Goal: Task Accomplishment & Management: Use online tool/utility

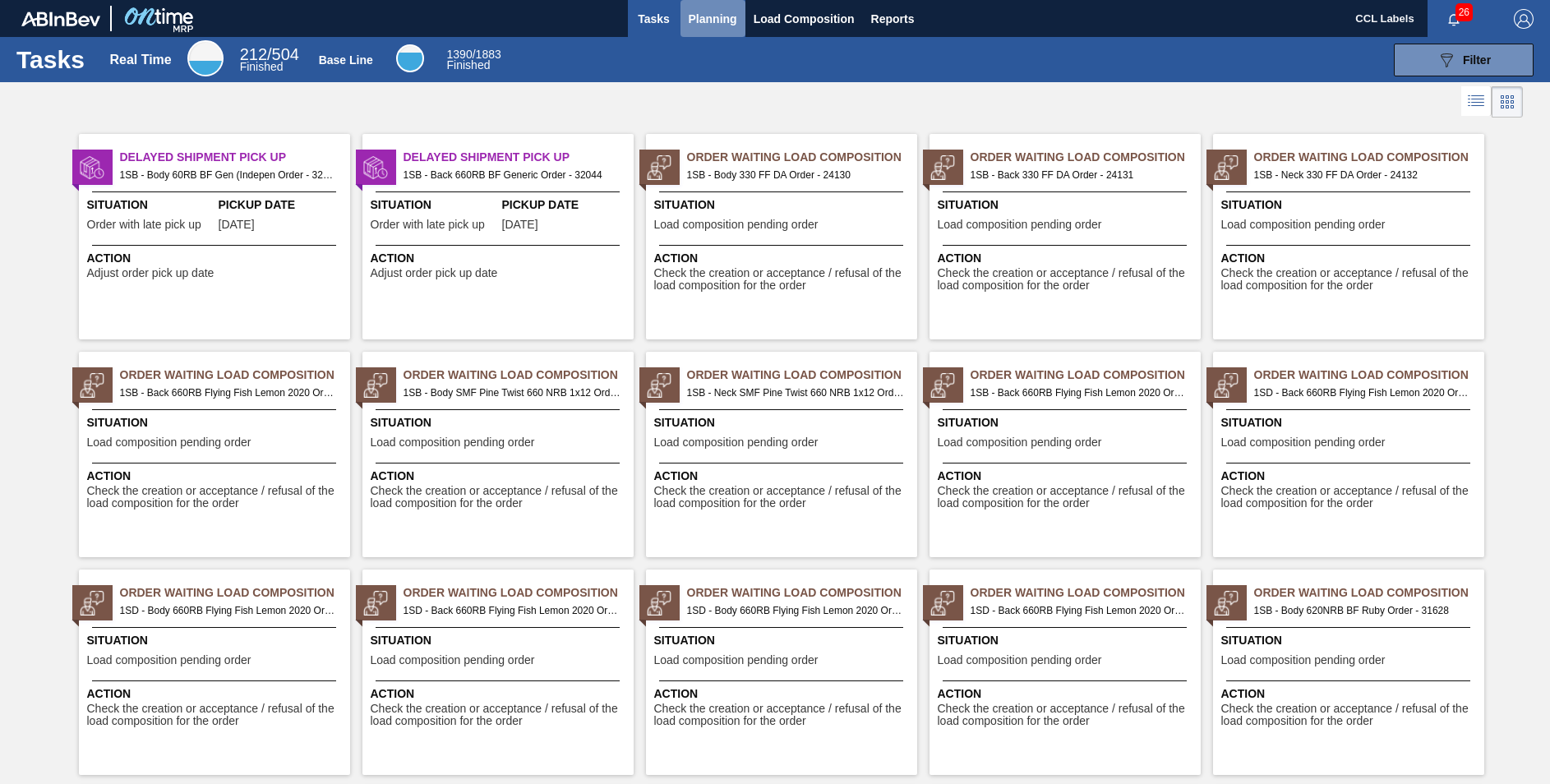
click at [708, 13] on span "Planning" at bounding box center [712, 19] width 49 height 20
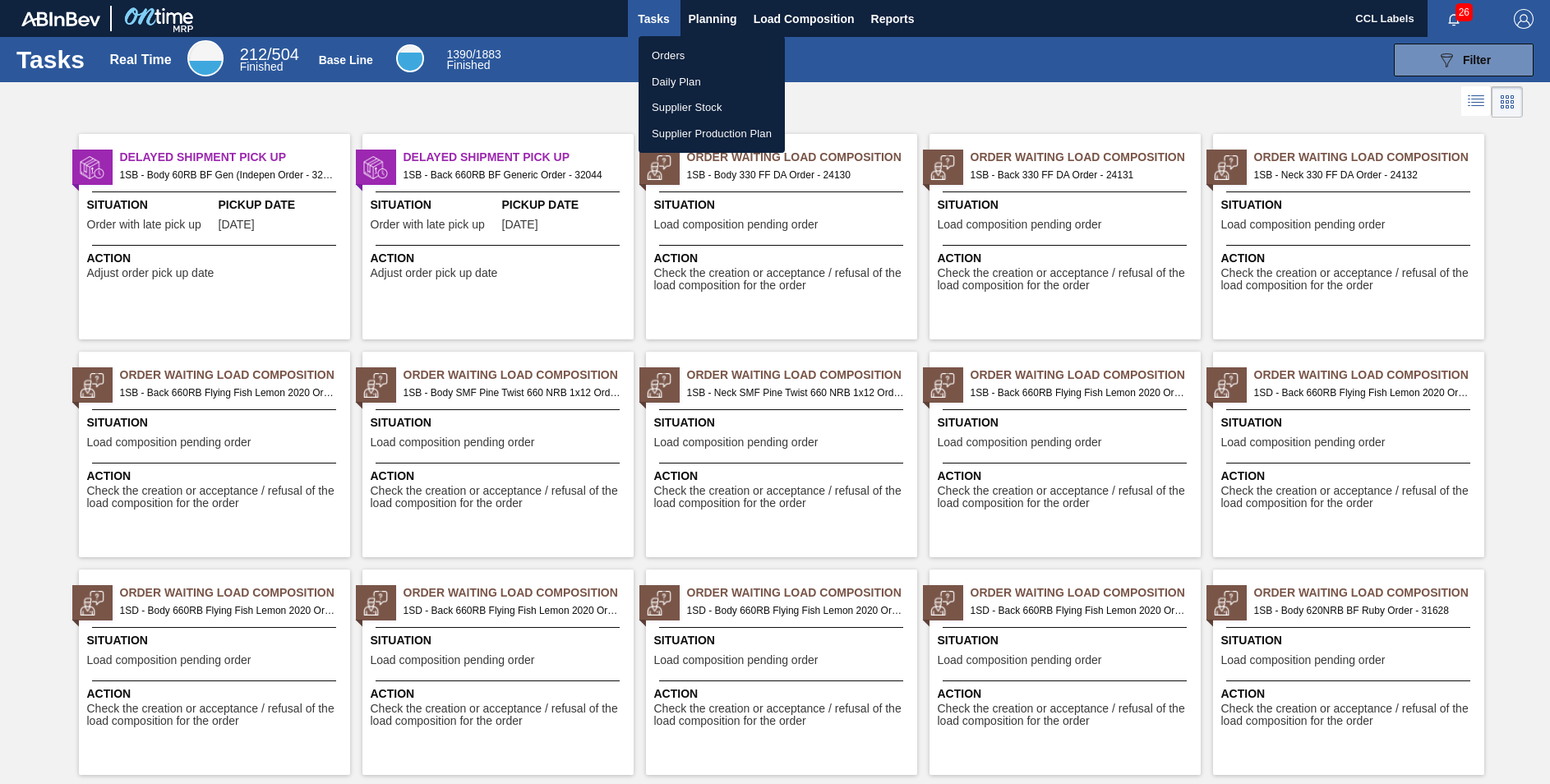
click at [675, 53] on li "Orders" at bounding box center [712, 56] width 146 height 26
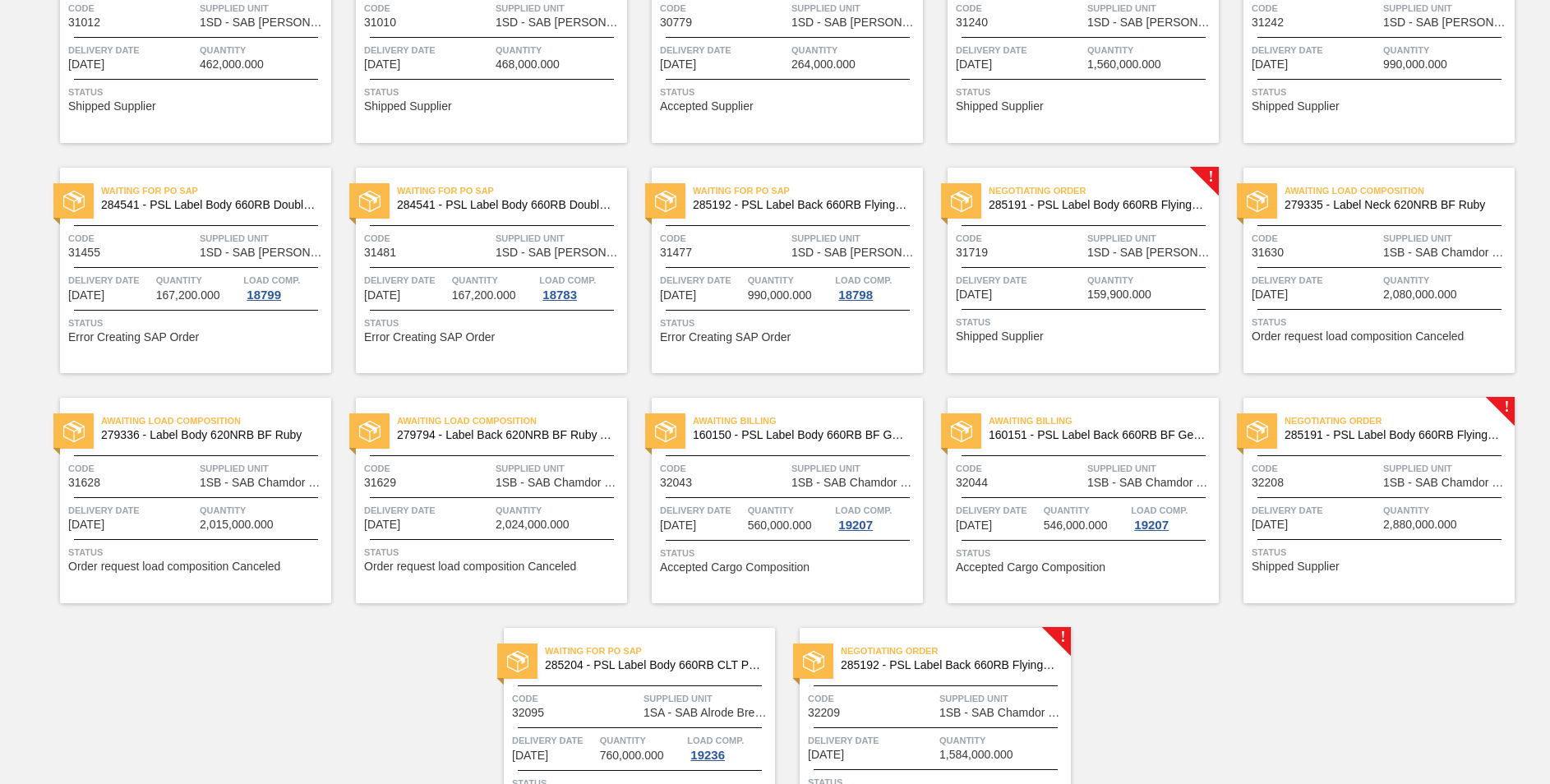
scroll to position [779, 0]
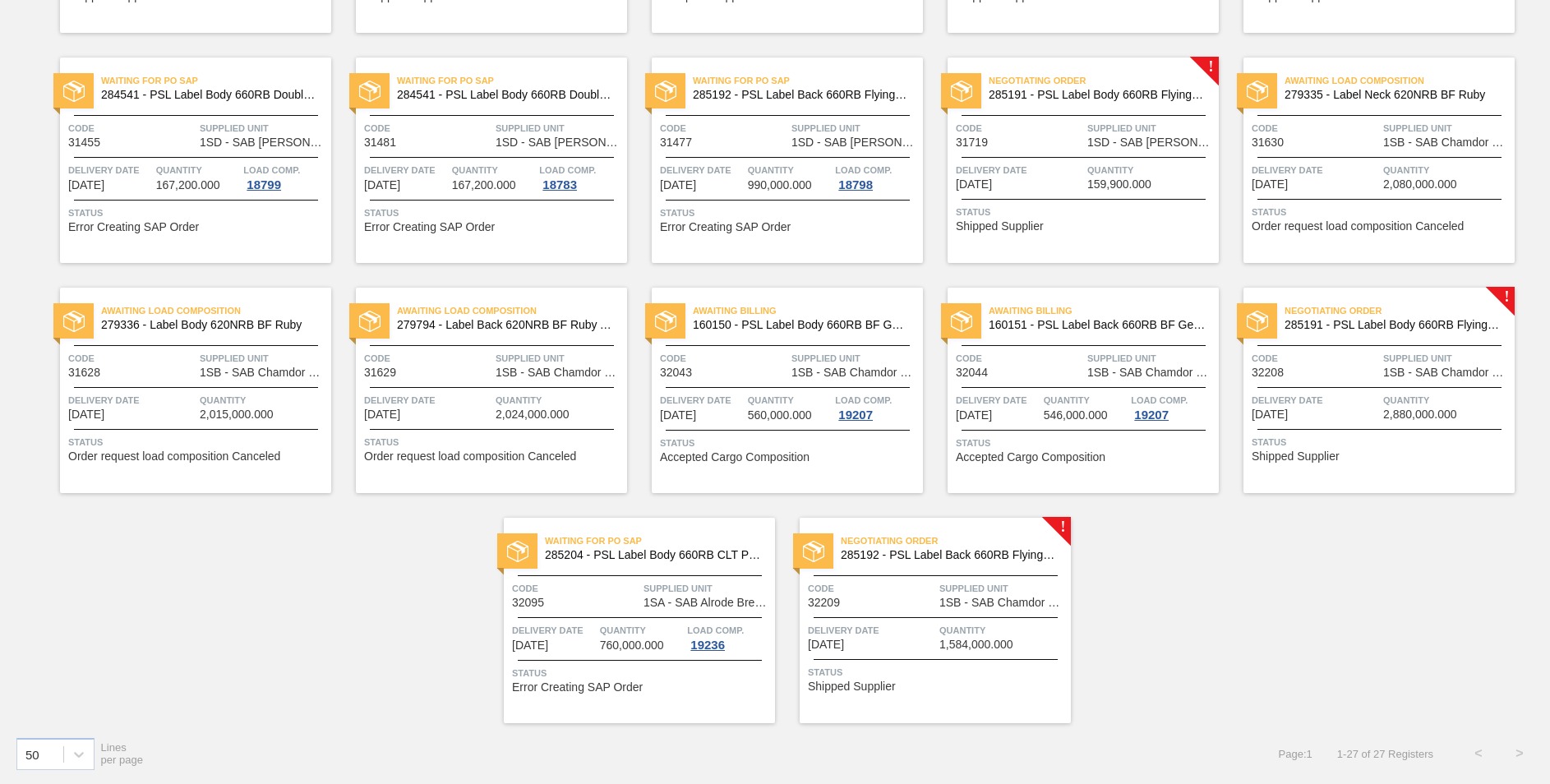
click at [996, 553] on span "285192 - PSL Label Back 660RB FlyingFish Lemon PU" at bounding box center [949, 554] width 217 height 12
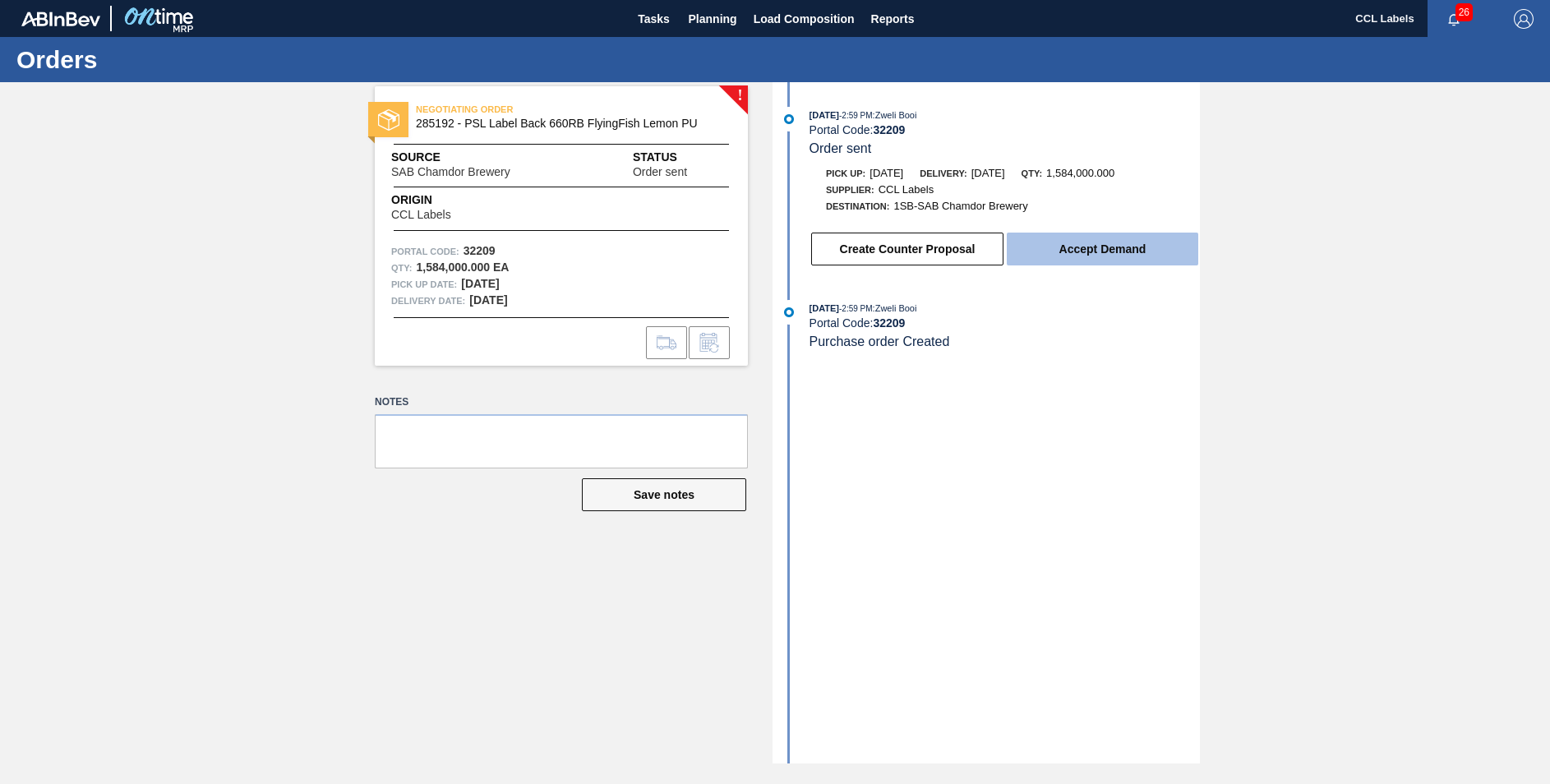
click at [1080, 252] on button "Accept Demand" at bounding box center [1102, 249] width 192 height 33
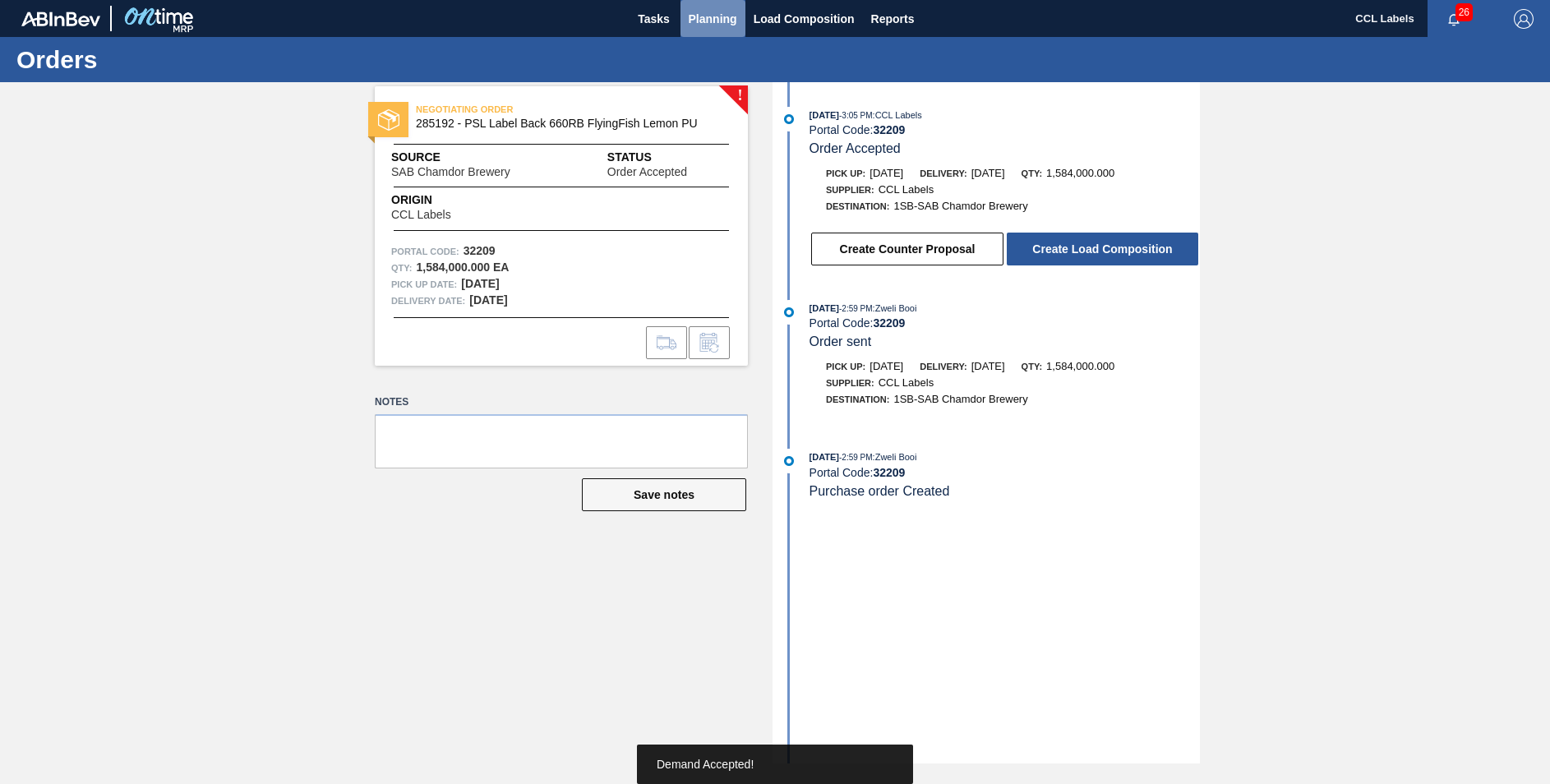
click at [703, 12] on span "Planning" at bounding box center [712, 19] width 49 height 20
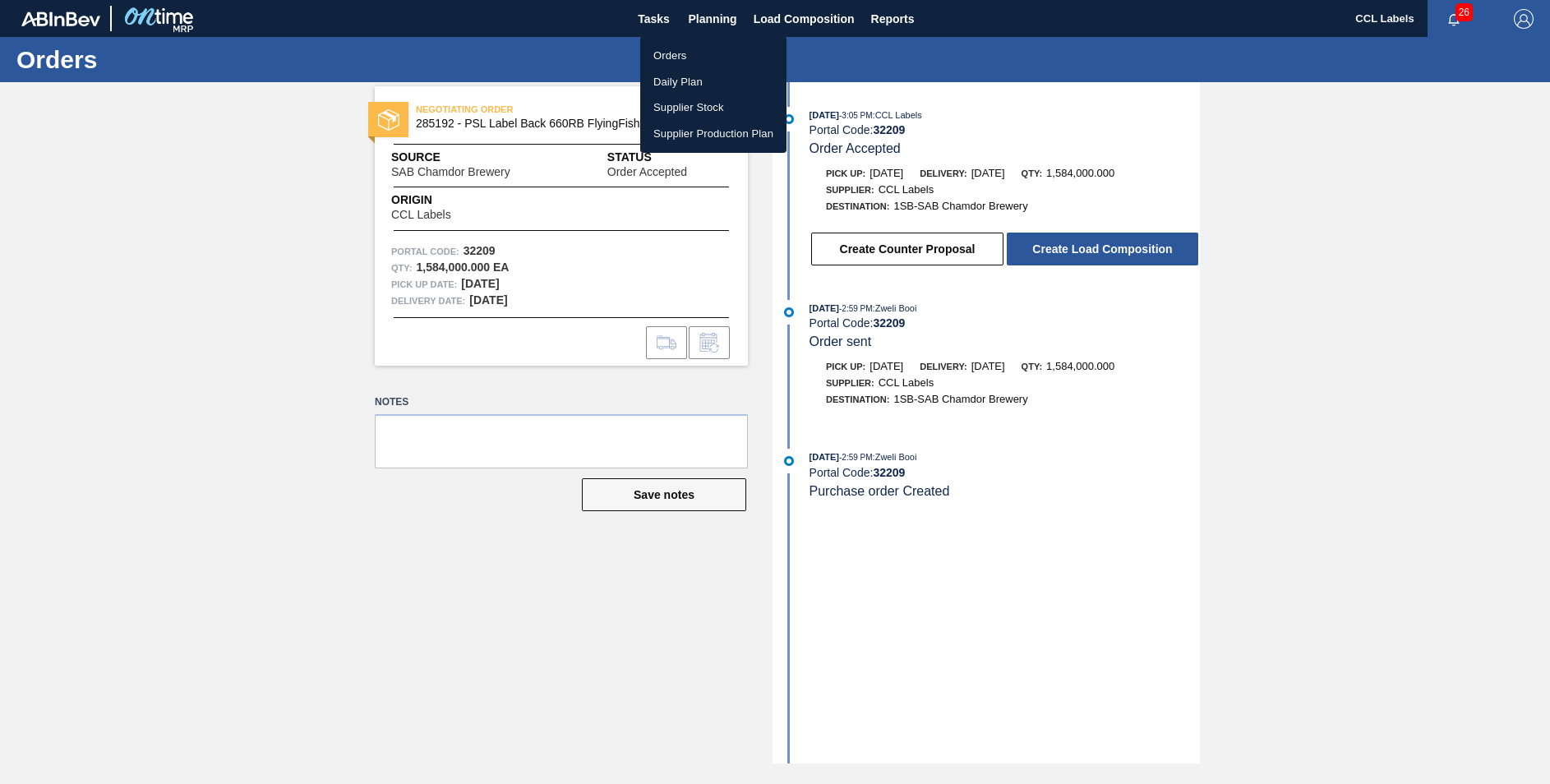
click at [681, 49] on li "Orders" at bounding box center [713, 56] width 146 height 26
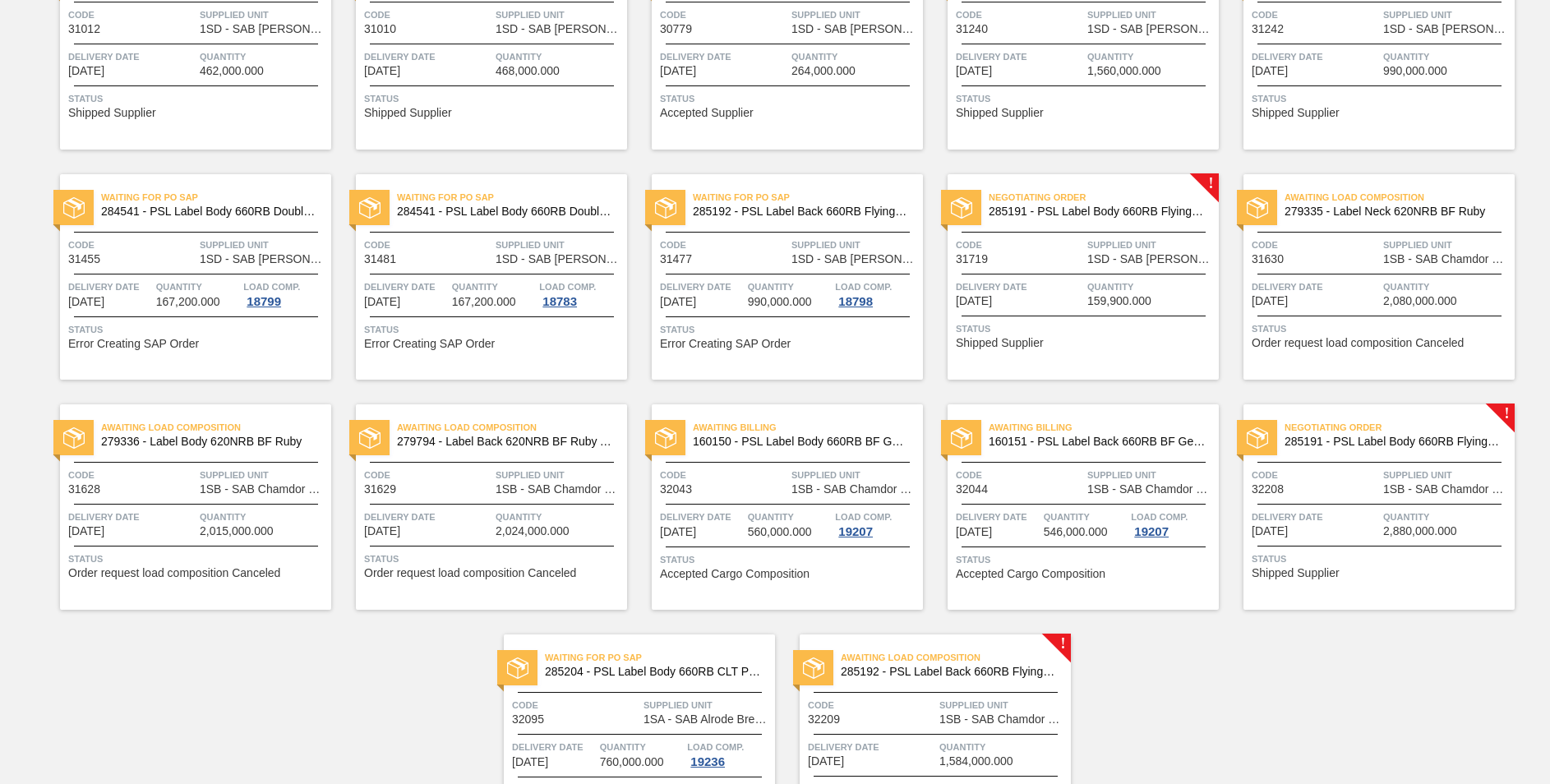
scroll to position [779, 0]
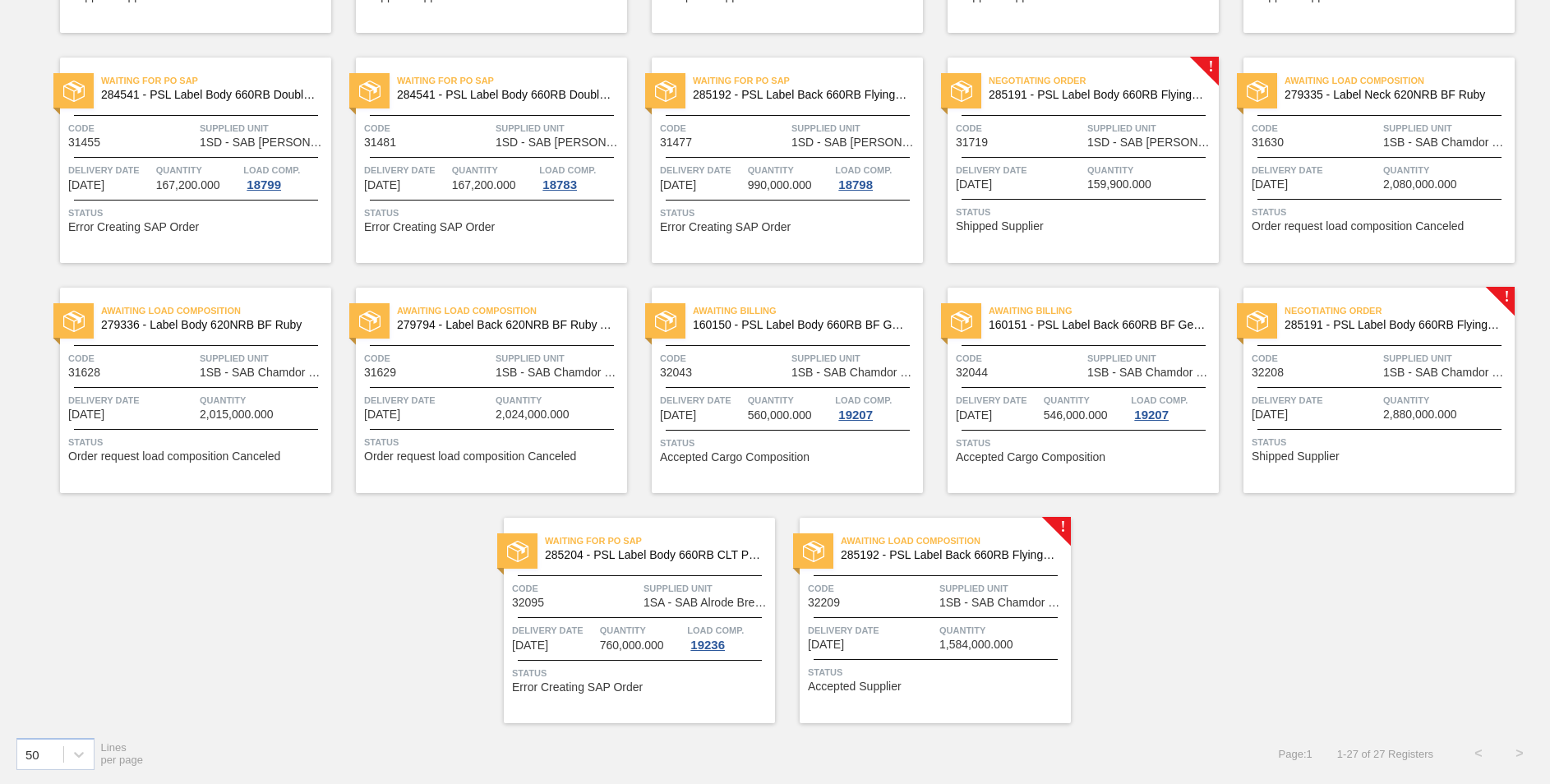
click at [1408, 327] on span "285191 - PSL Label Body 660RB FlyingFish Lemon PU" at bounding box center [1393, 325] width 217 height 12
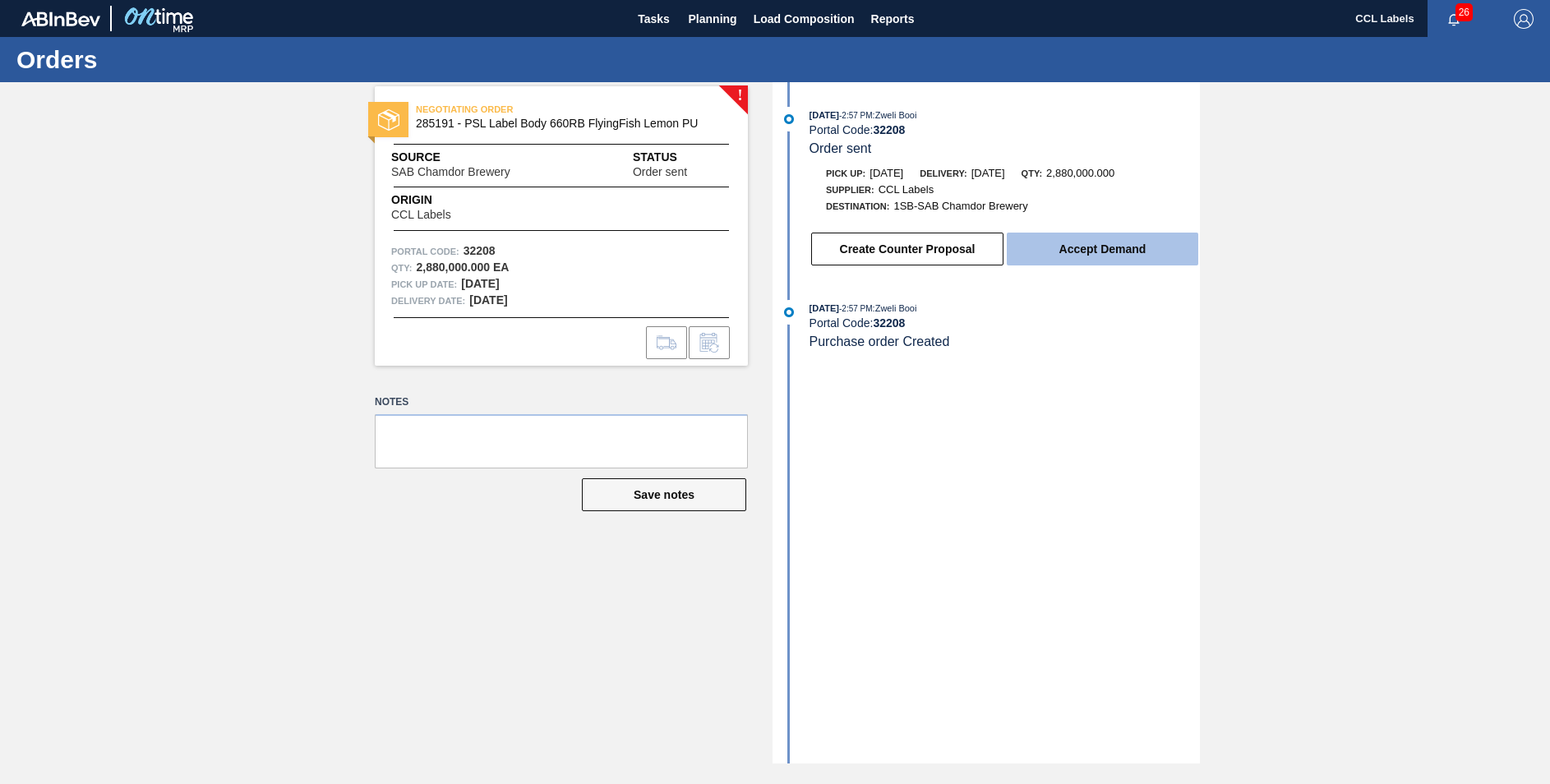
click at [1145, 252] on button "Accept Demand" at bounding box center [1102, 249] width 192 height 33
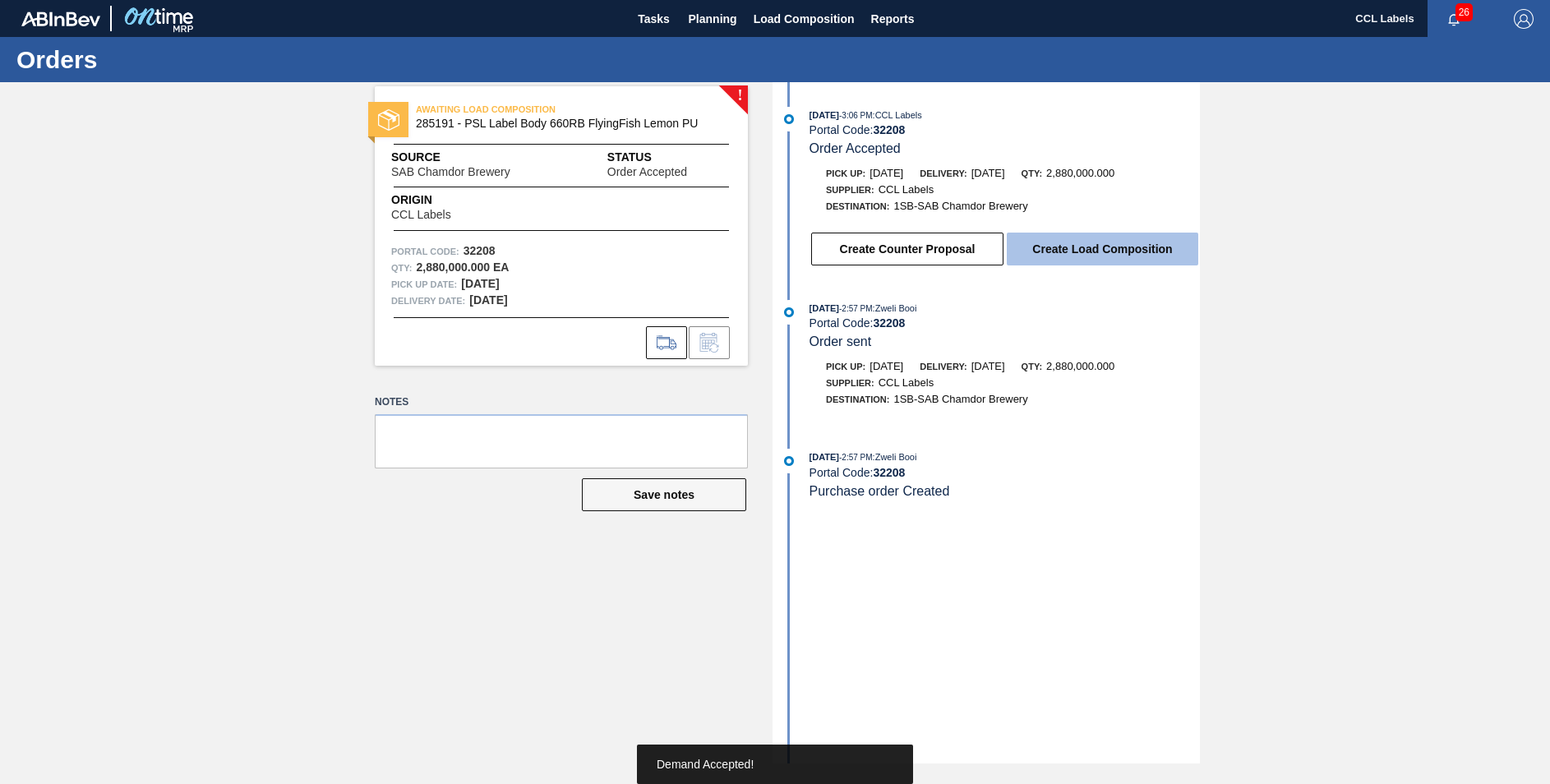
click at [1122, 244] on button "Create Load Composition" at bounding box center [1102, 249] width 192 height 33
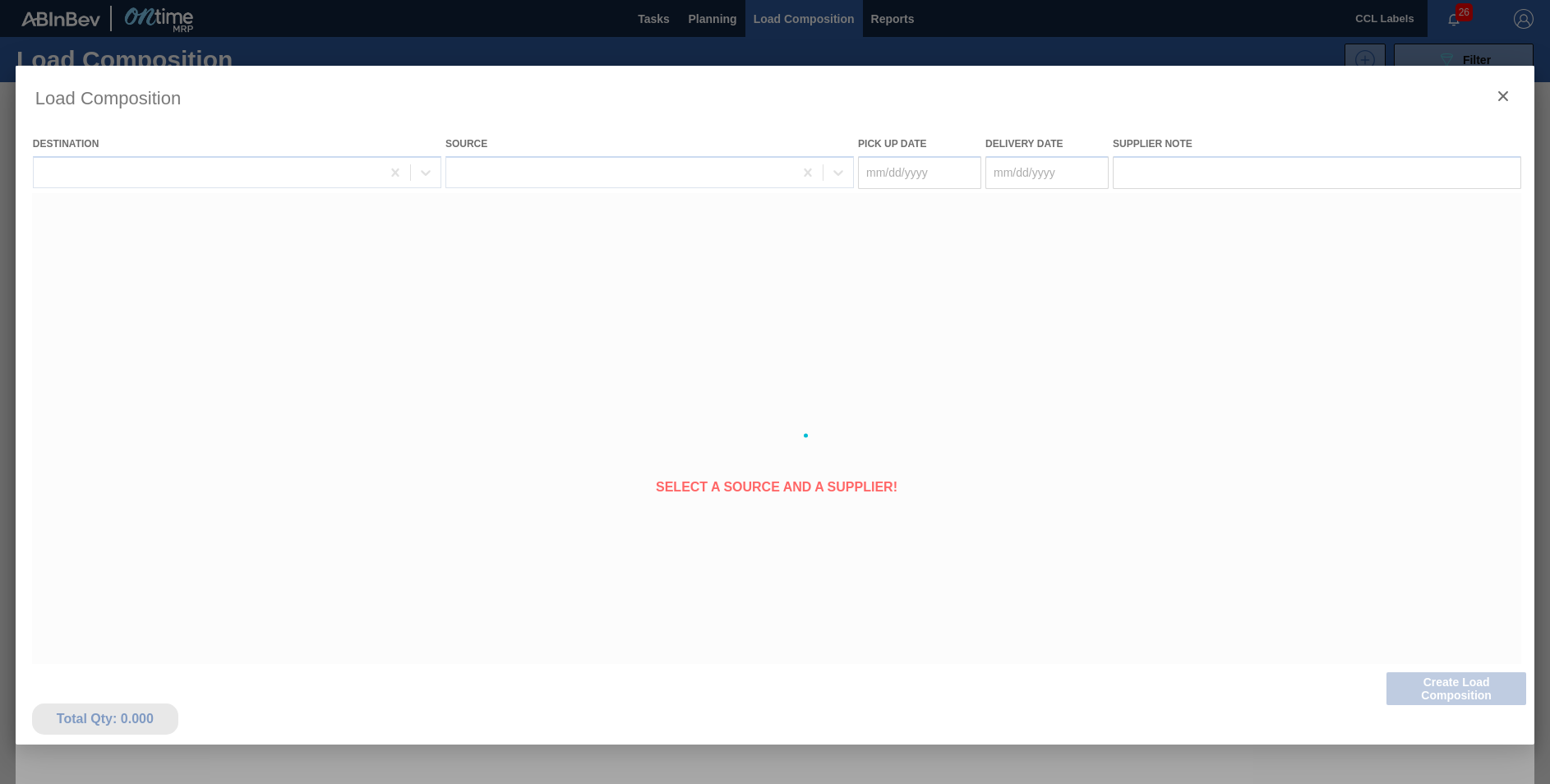
type Date "[DATE]"
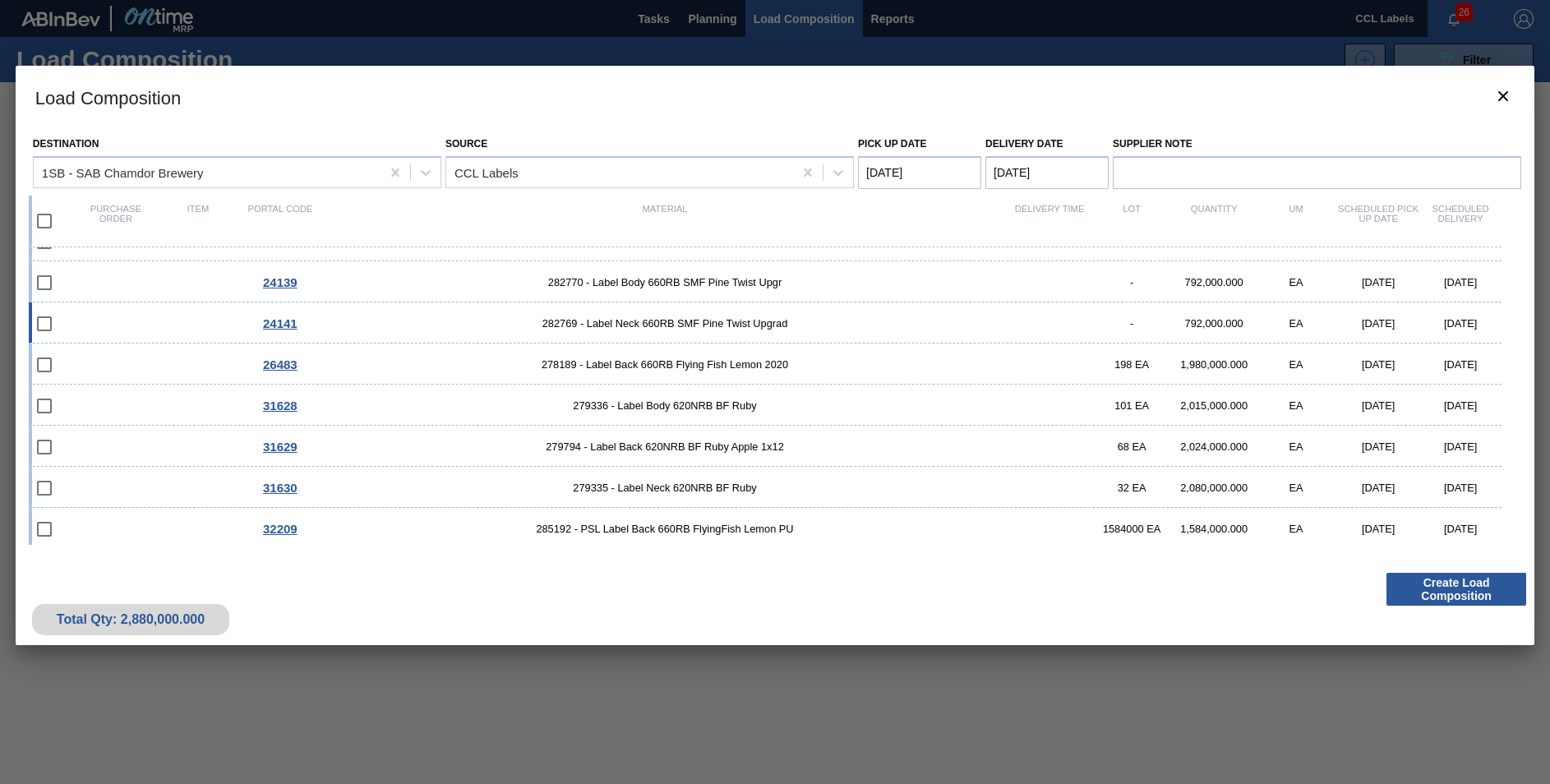
scroll to position [195, 0]
click at [717, 531] on span "285192 - PSL Label Back 660RB FlyingFish Lemon PU" at bounding box center [665, 525] width 687 height 12
checkbox input "true"
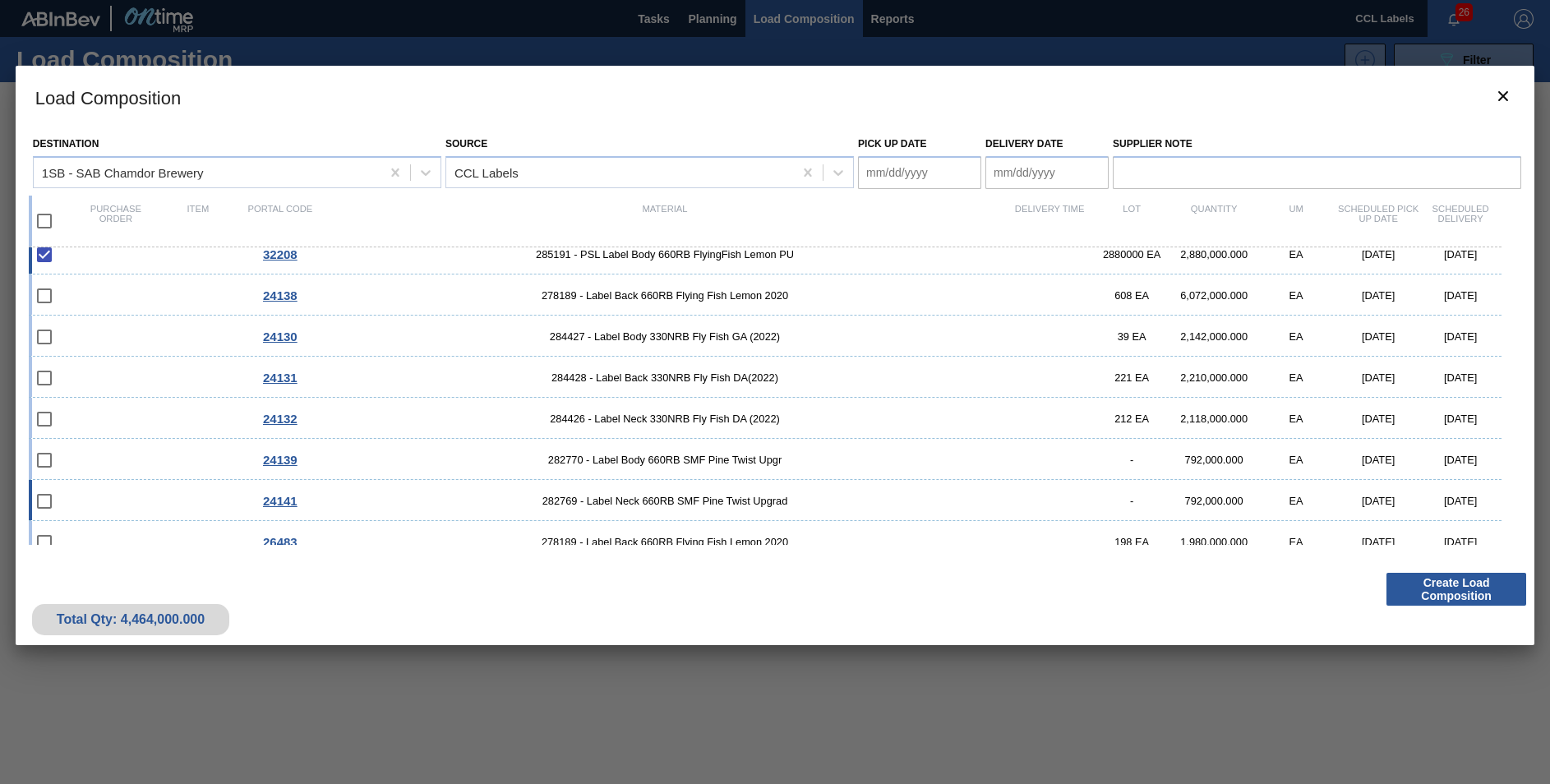
scroll to position [0, 0]
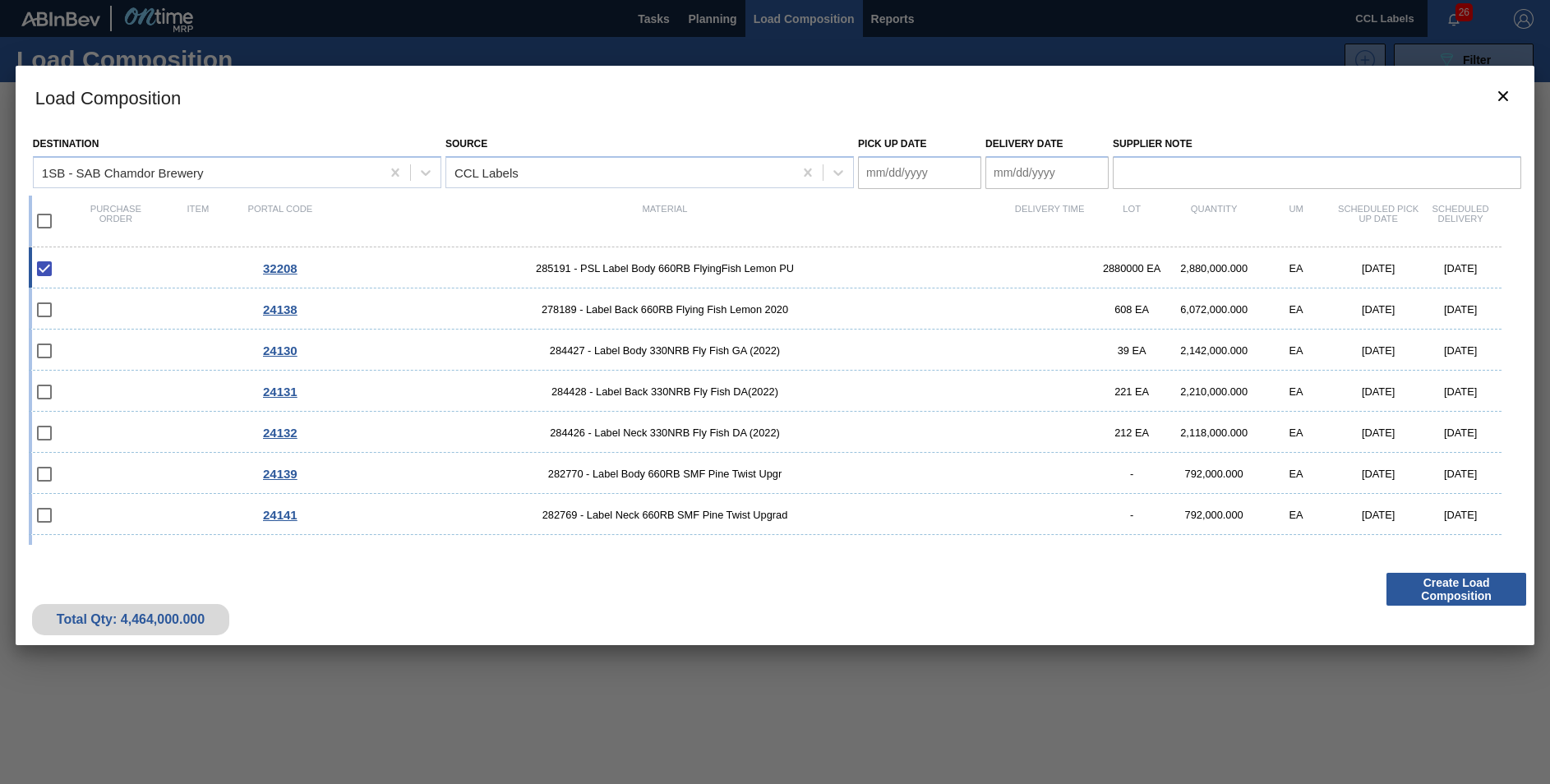
click at [1007, 160] on Date "Delivery Date" at bounding box center [1047, 173] width 123 height 33
click at [1006, 220] on div "Su" at bounding box center [1005, 231] width 22 height 22
click at [1130, 342] on div "26" at bounding box center [1137, 345] width 22 height 22
type Date "[DATE]"
click at [871, 164] on Date "Pick up Date" at bounding box center [920, 173] width 123 height 33
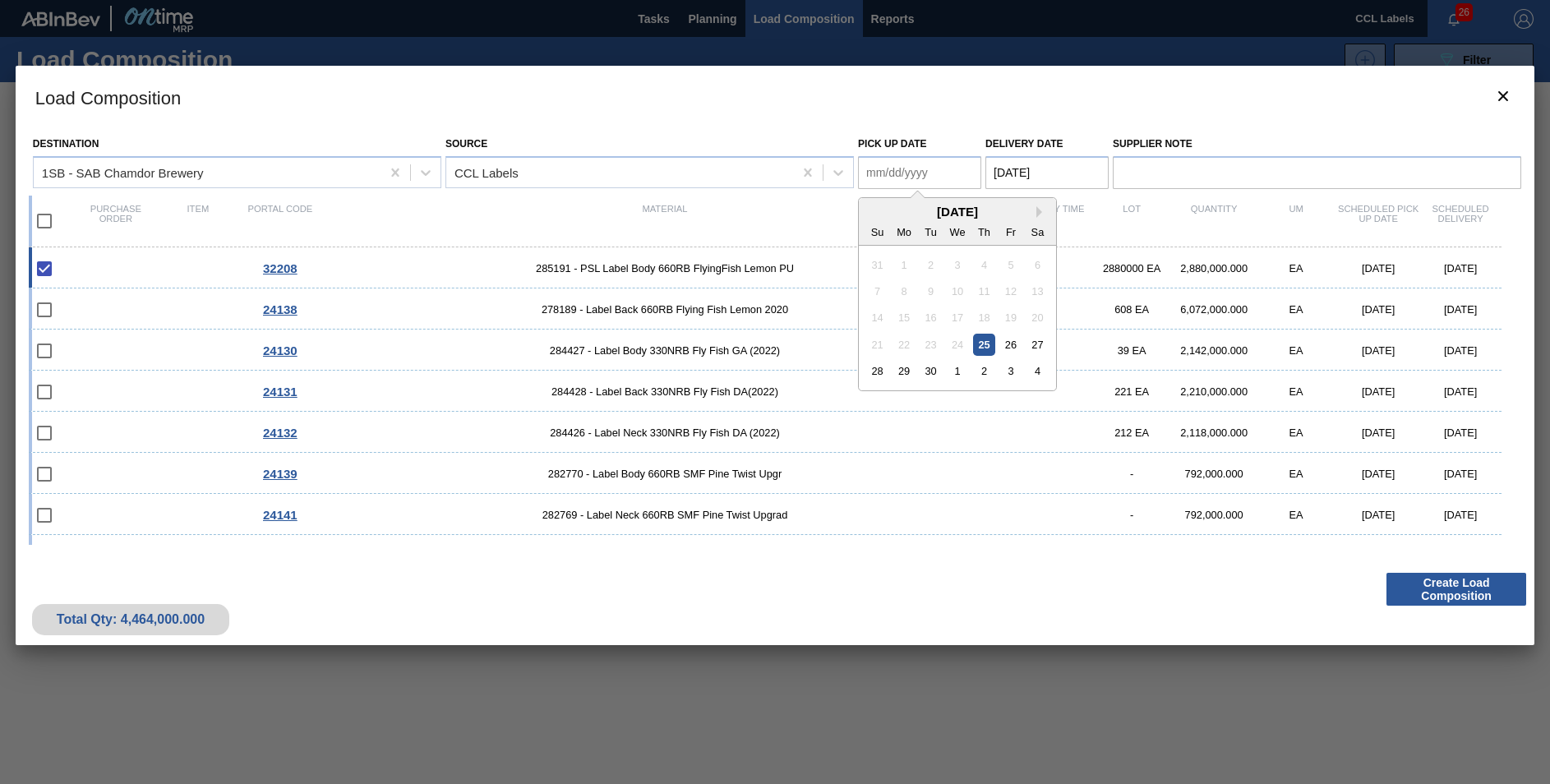
drag, startPoint x: 877, startPoint y: 211, endPoint x: 886, endPoint y: 214, distance: 9.5
click at [877, 211] on div "[DATE]" at bounding box center [958, 211] width 197 height 14
click at [986, 338] on div "25" at bounding box center [984, 345] width 22 height 22
type Date "[DATE]"
click at [1052, 592] on div "Total Qty: 4,464,000.000 Create Load Composition" at bounding box center [775, 605] width 1519 height 81
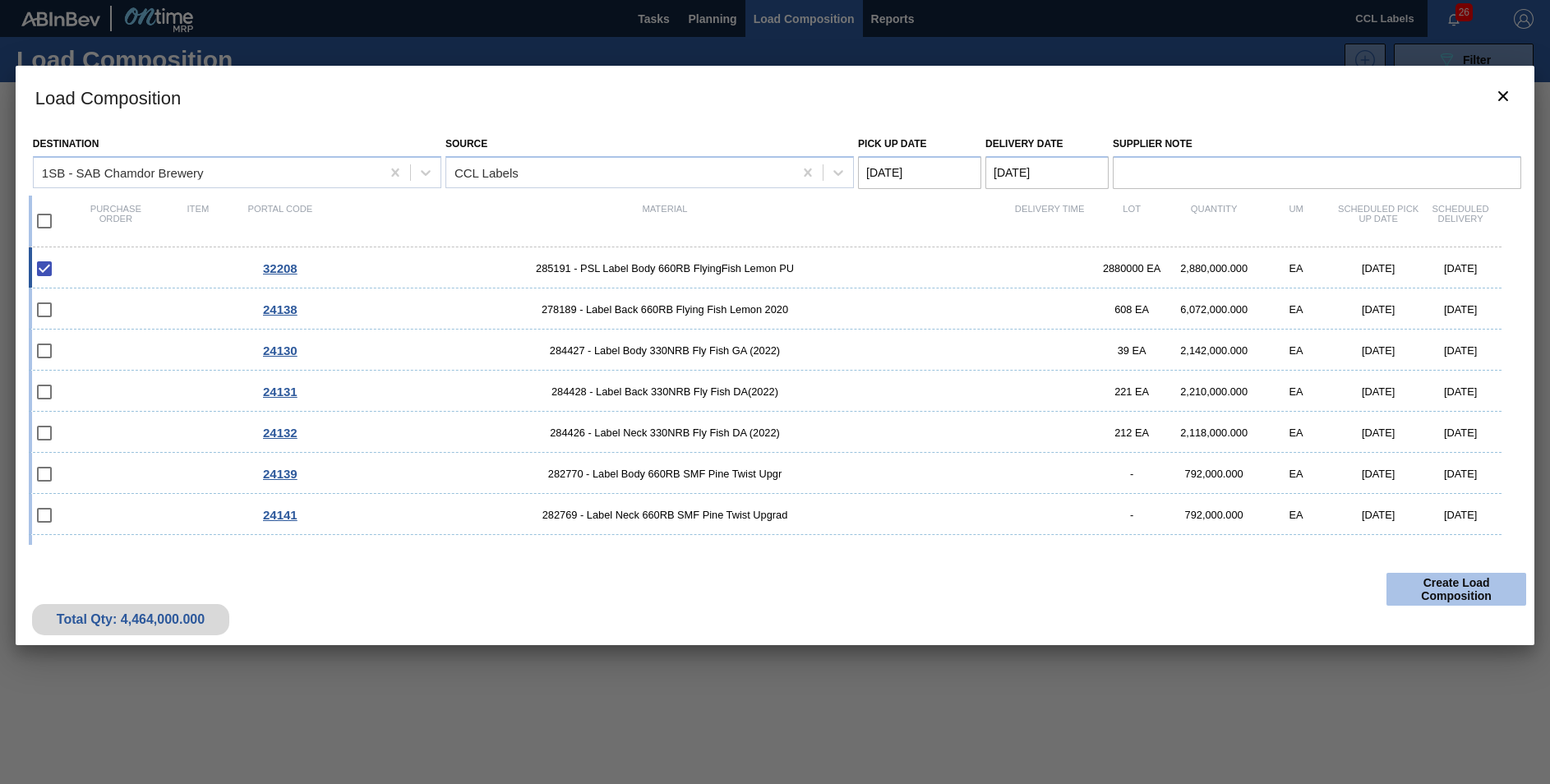
click at [1450, 591] on button "Create Load Composition" at bounding box center [1456, 589] width 140 height 33
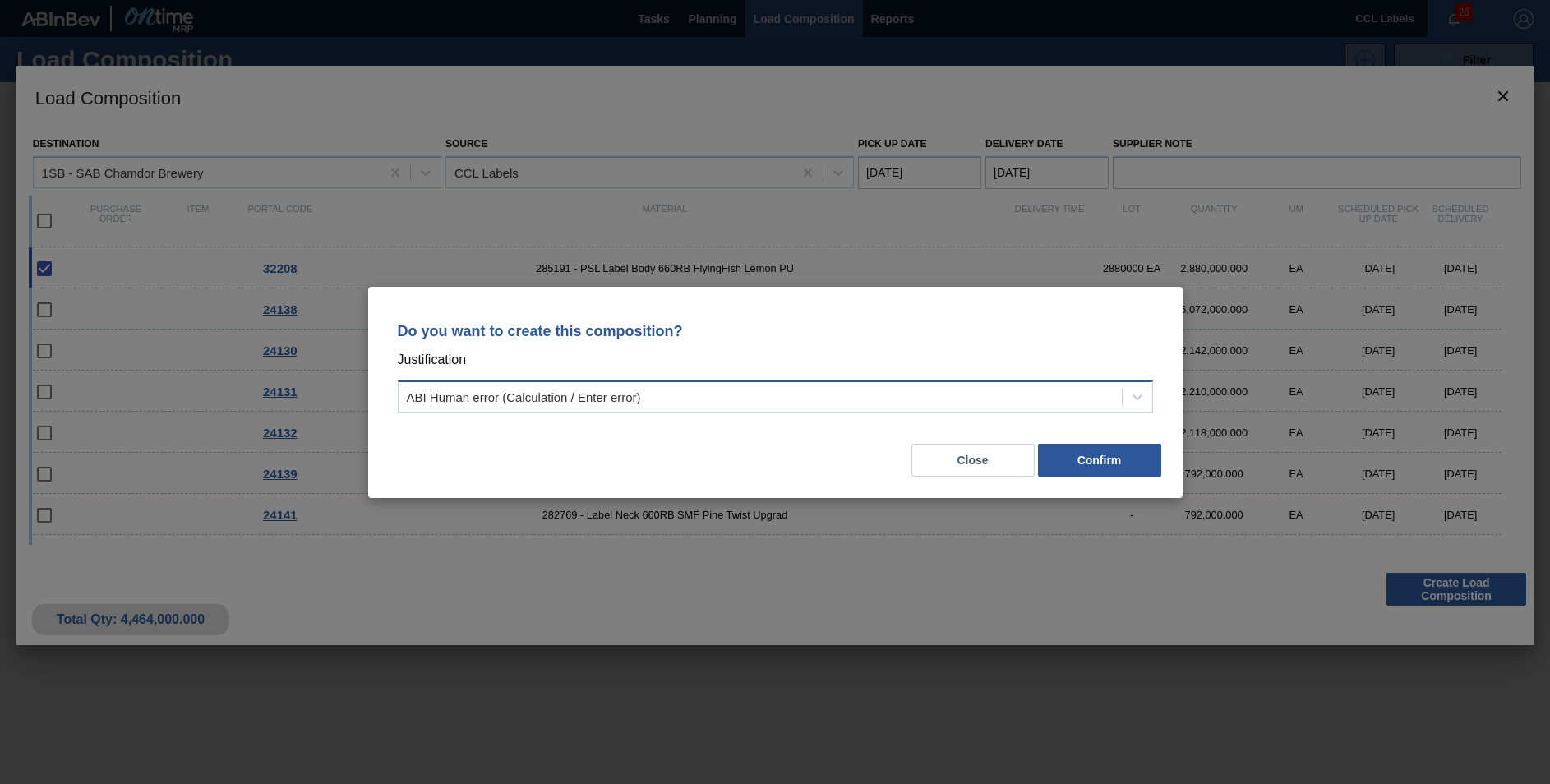
click at [668, 400] on div "ABI Human error (Calculation / Enter error)" at bounding box center [759, 396] width 723 height 24
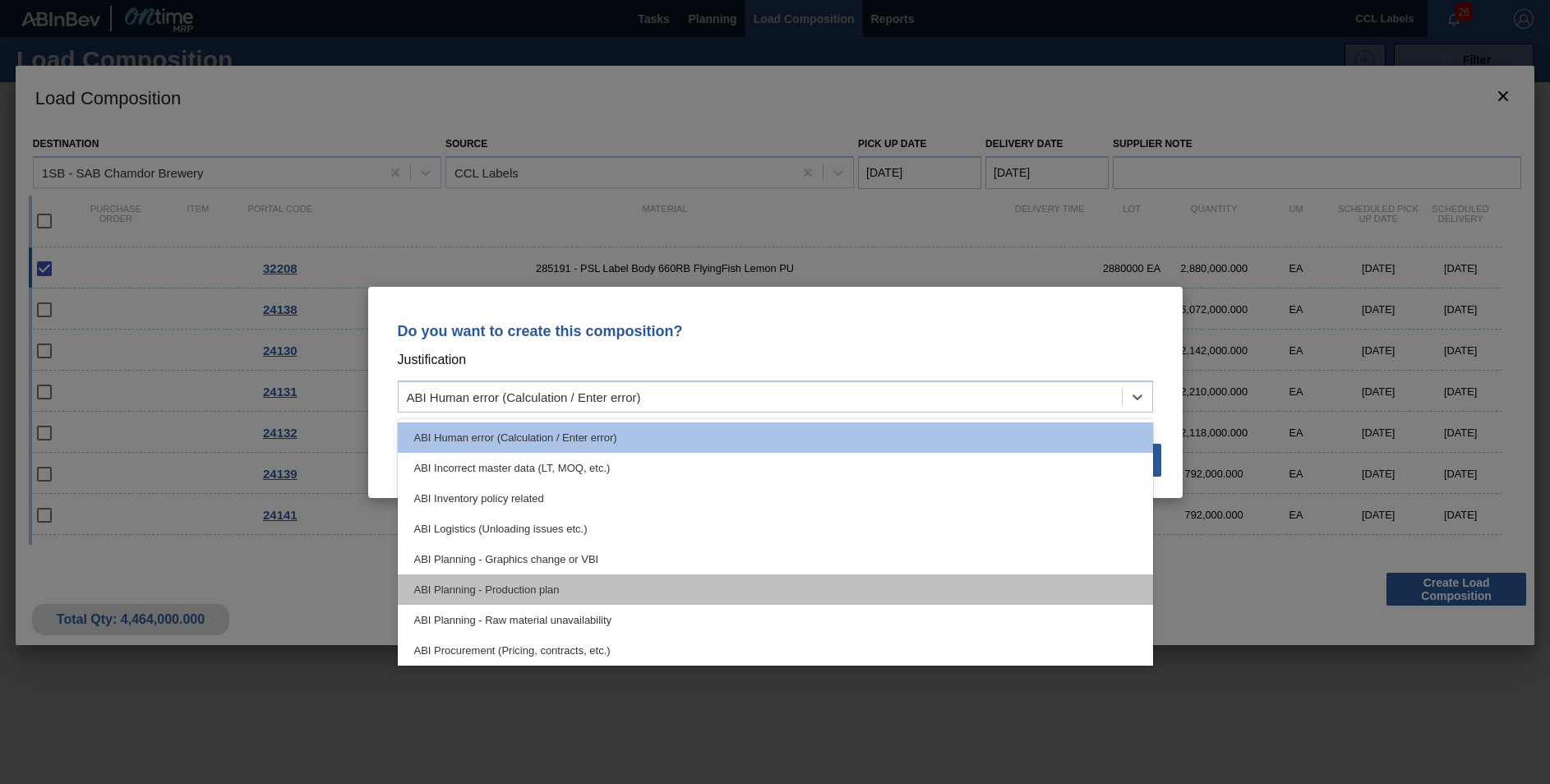
click at [579, 587] on div "ABI Planning - Production plan" at bounding box center [775, 589] width 755 height 30
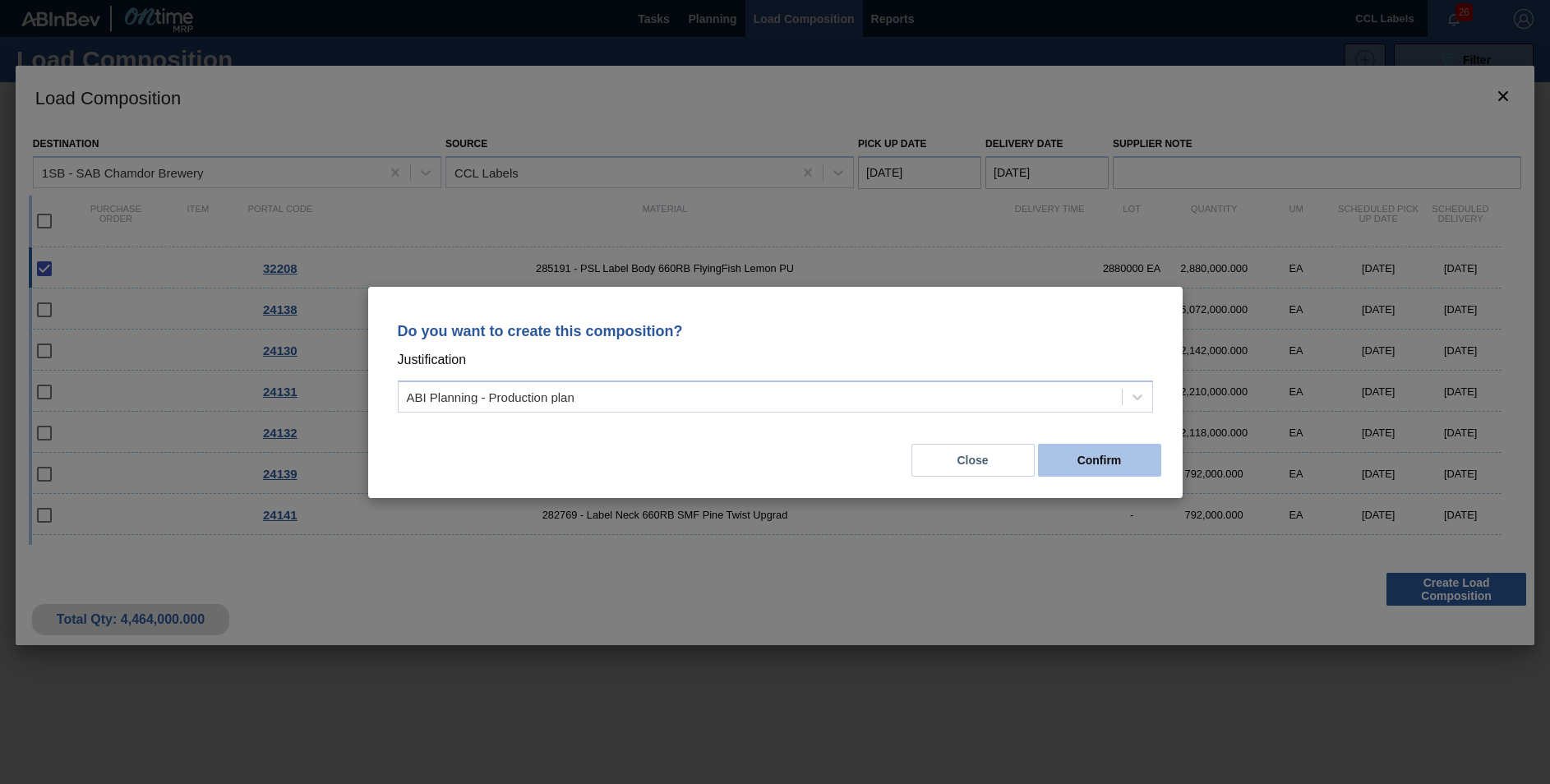
click at [1111, 457] on button "Confirm" at bounding box center [1100, 460] width 123 height 33
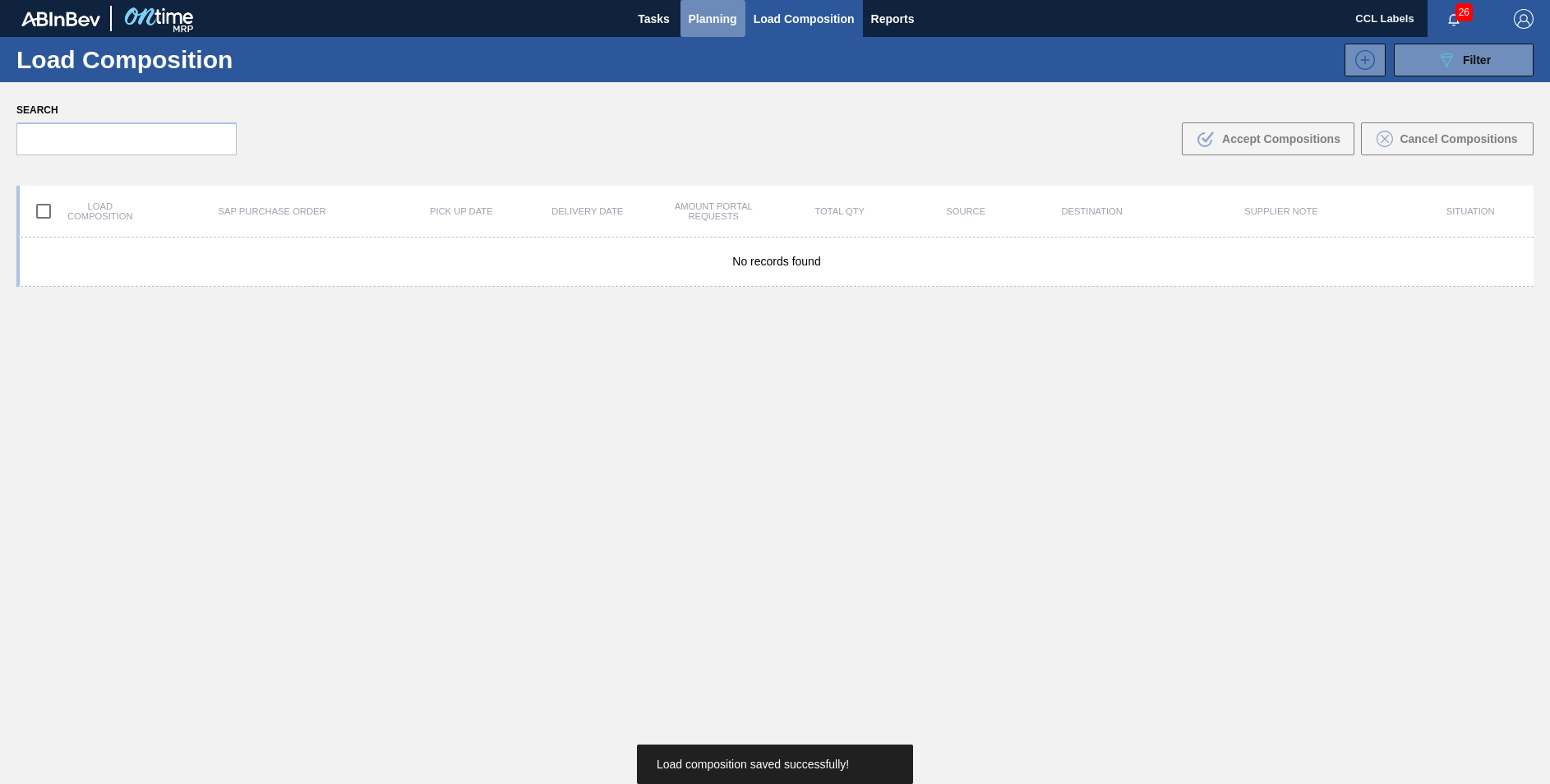
click at [716, 21] on span "Planning" at bounding box center [712, 19] width 49 height 20
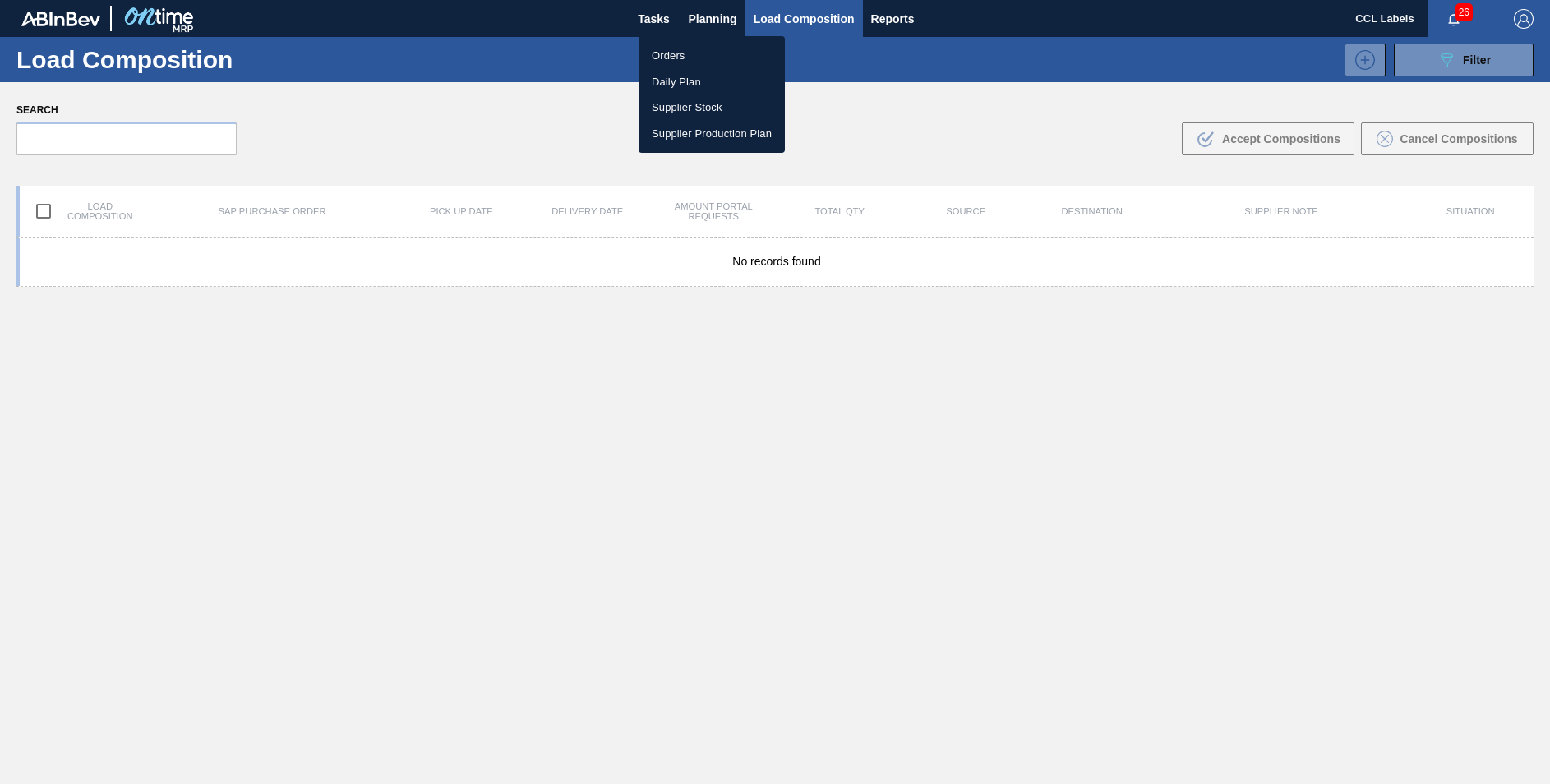
click at [680, 56] on li "Orders" at bounding box center [712, 56] width 146 height 26
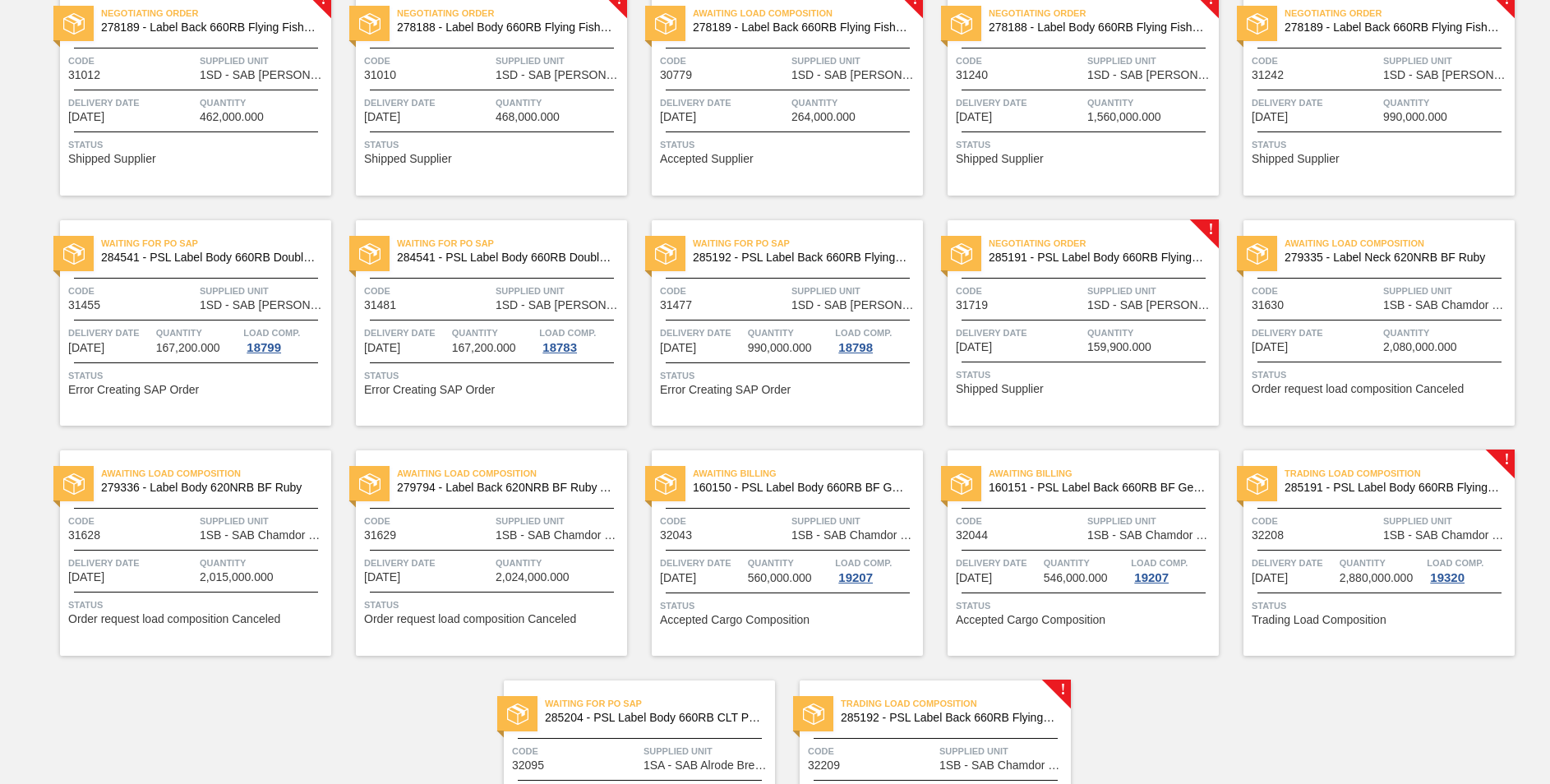
scroll to position [779, 0]
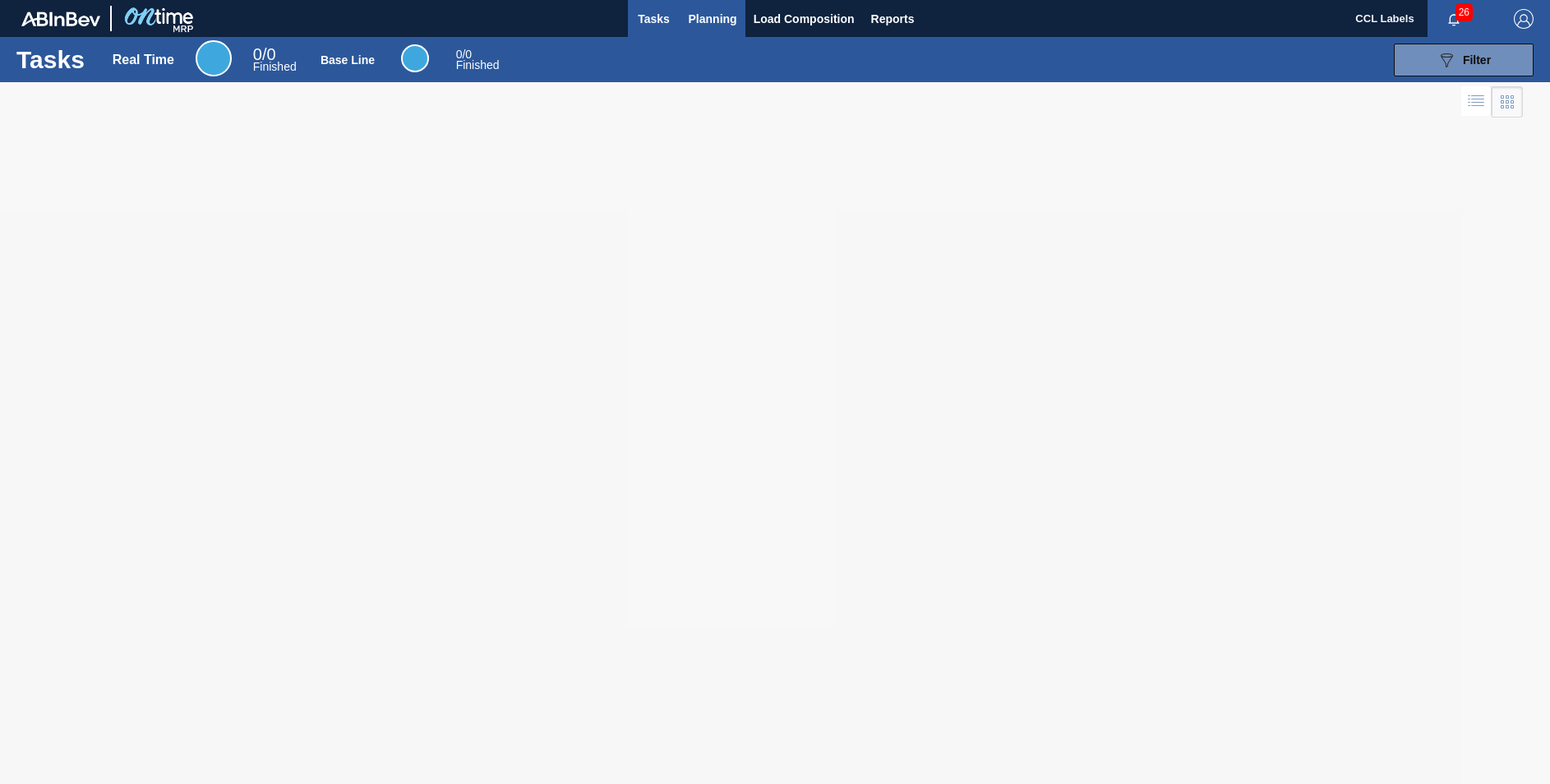
click at [715, 21] on span "Planning" at bounding box center [712, 19] width 49 height 20
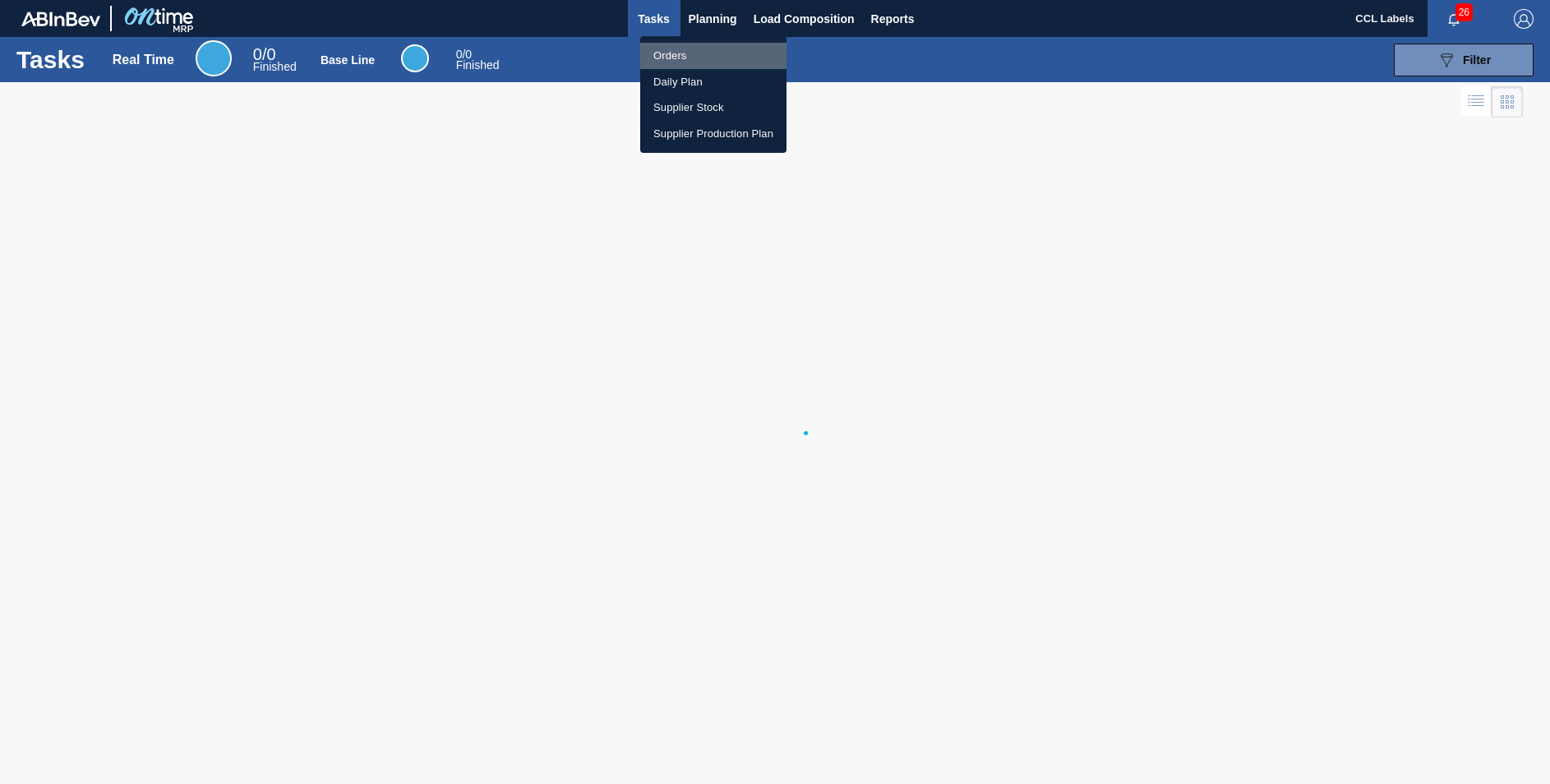
click at [676, 54] on li "Orders" at bounding box center [713, 56] width 146 height 26
click at [674, 60] on li "Orders" at bounding box center [713, 56] width 146 height 26
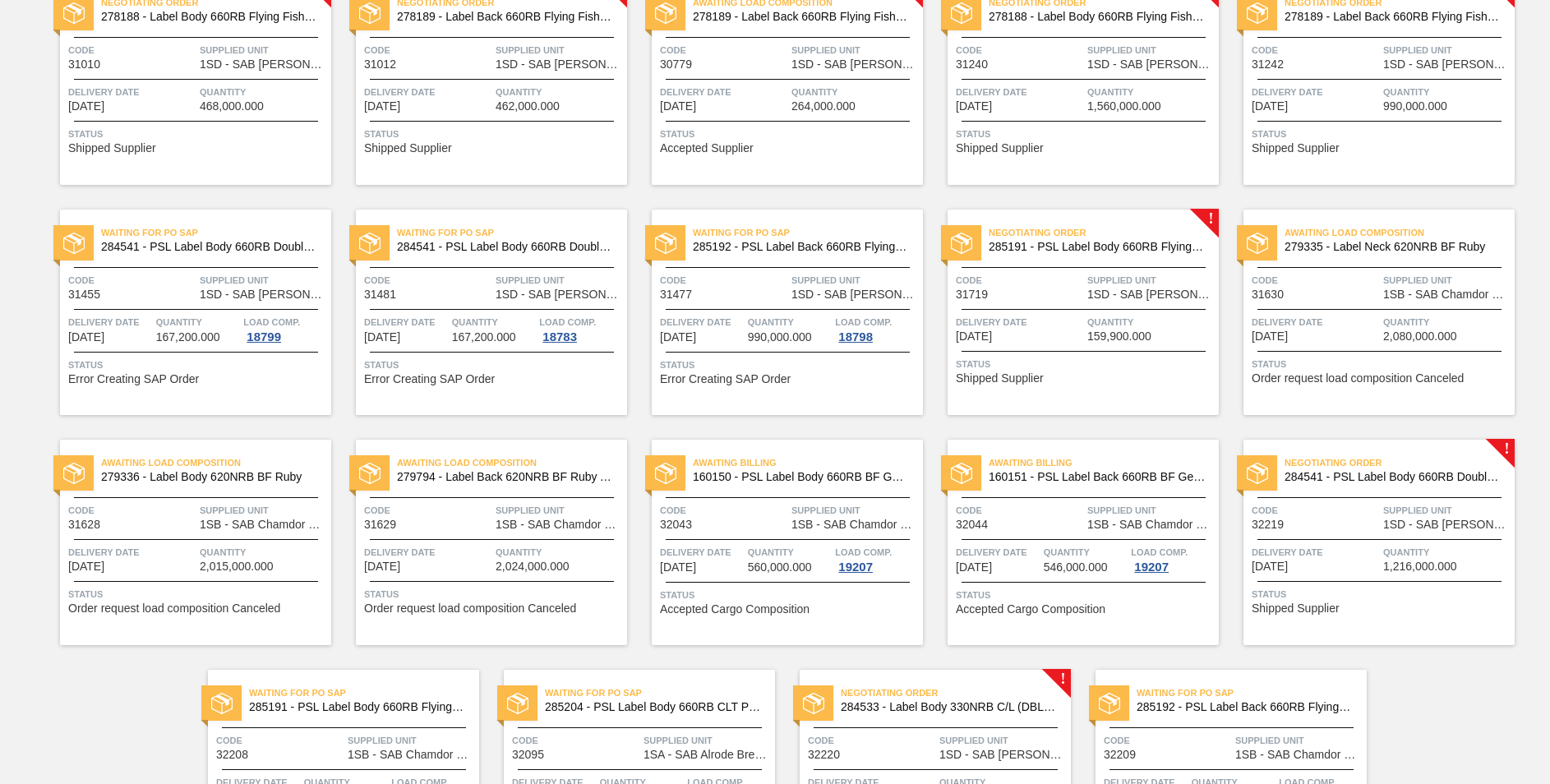
scroll to position [779, 0]
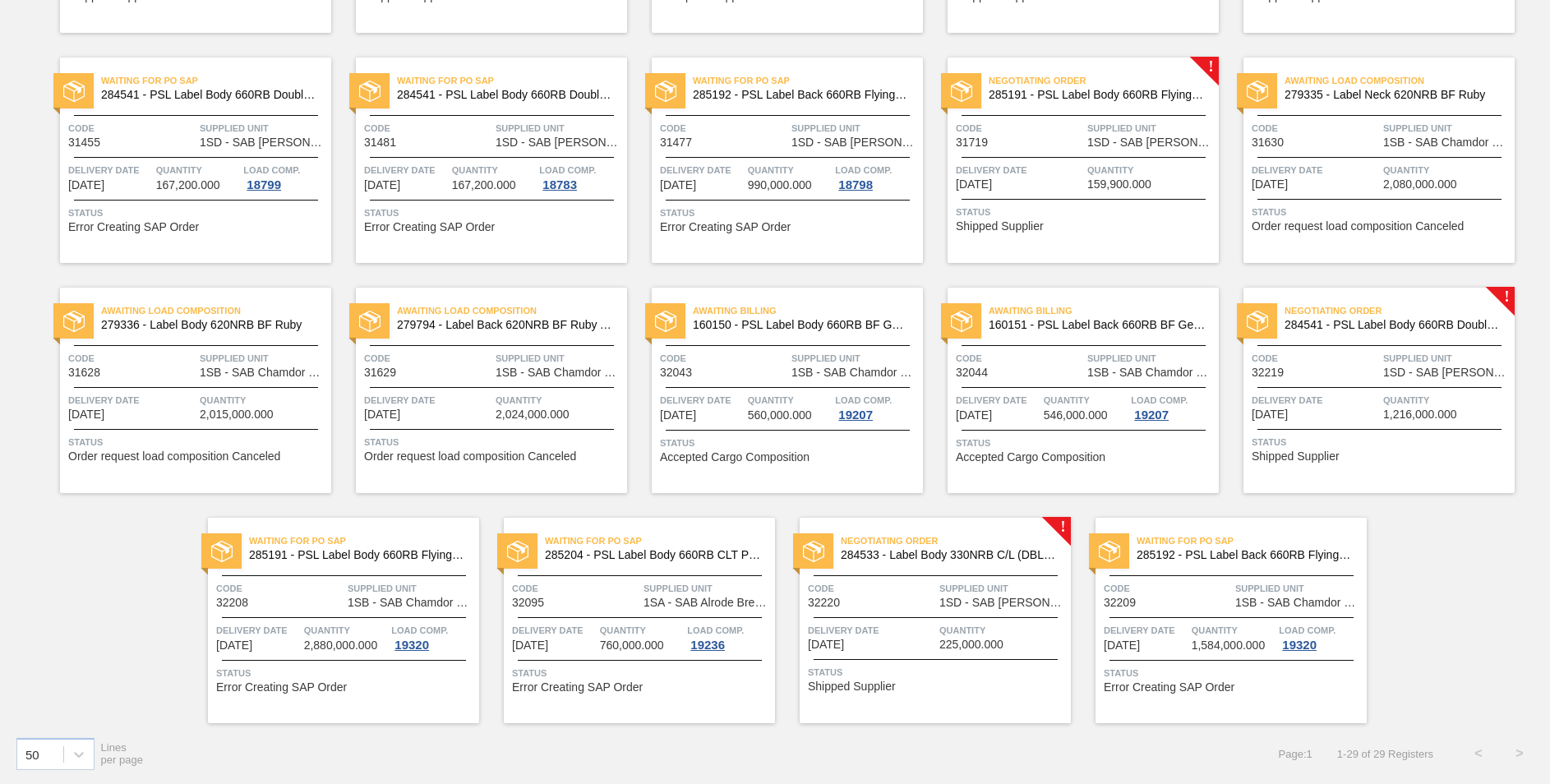
click at [1369, 330] on span "284541 - PSL Label Body 660RB Double Malt 23" at bounding box center [1393, 325] width 217 height 12
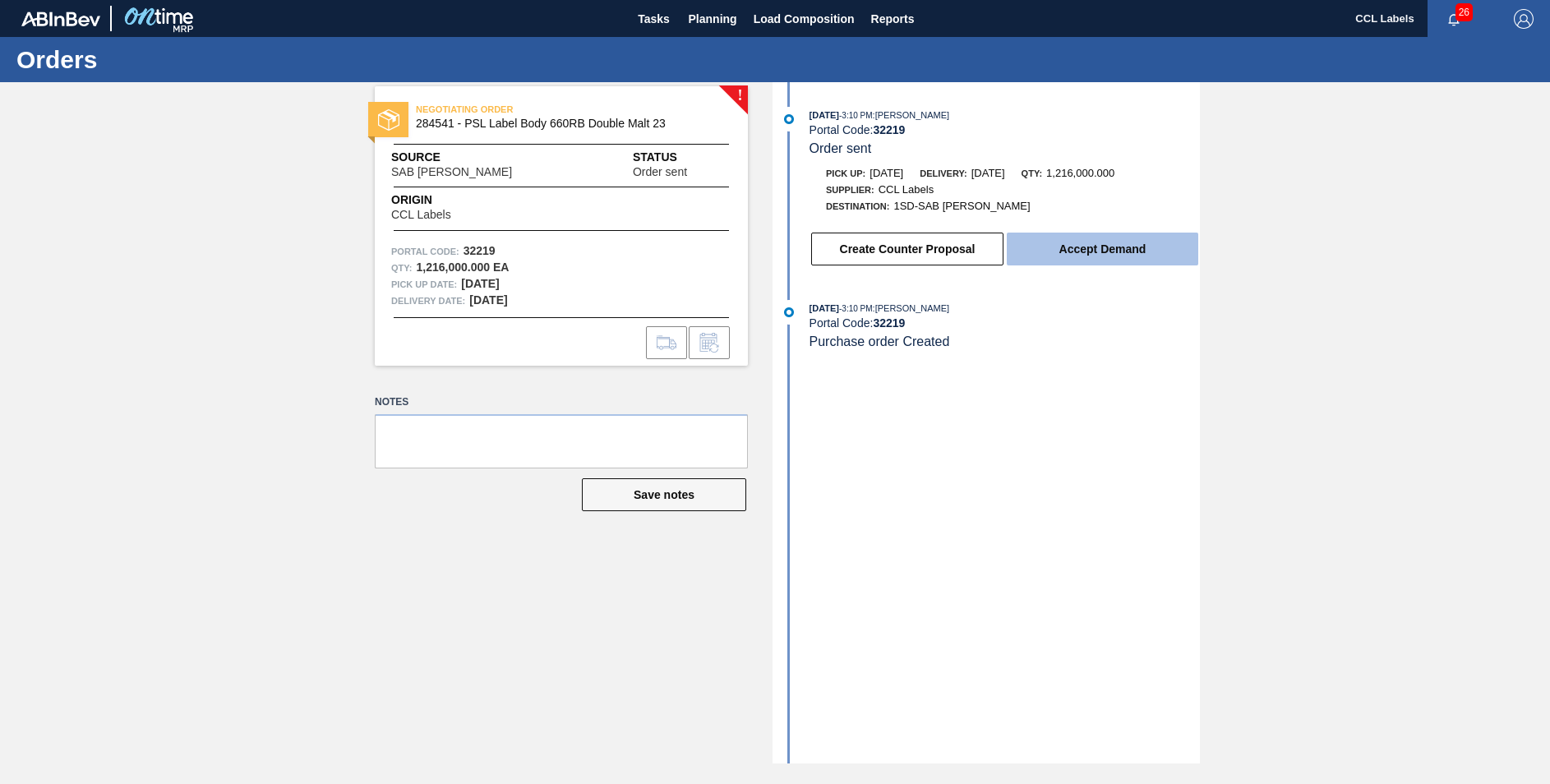
click at [1109, 242] on button "Accept Demand" at bounding box center [1102, 249] width 192 height 33
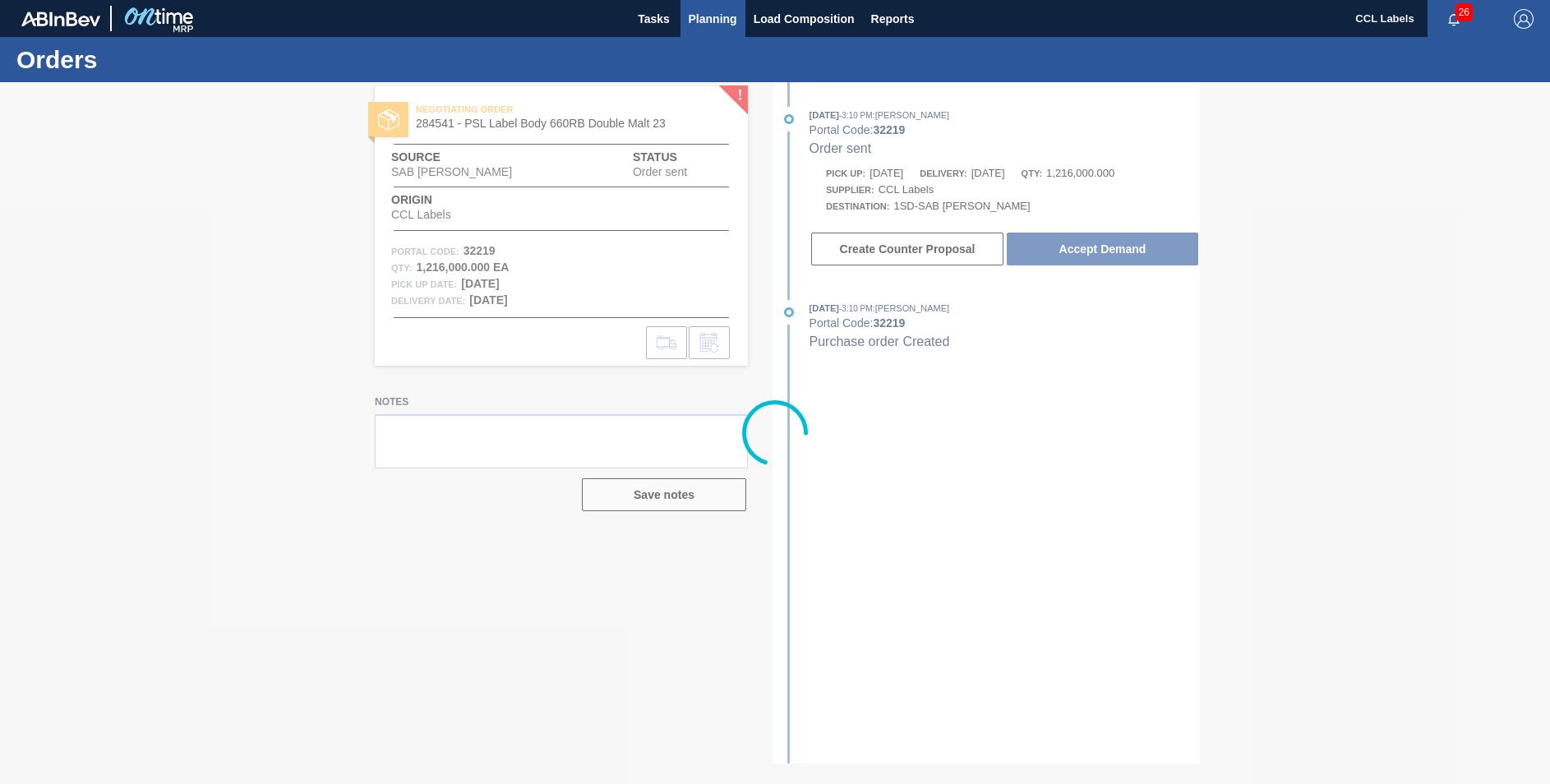
click at [717, 12] on span "Planning" at bounding box center [712, 19] width 49 height 20
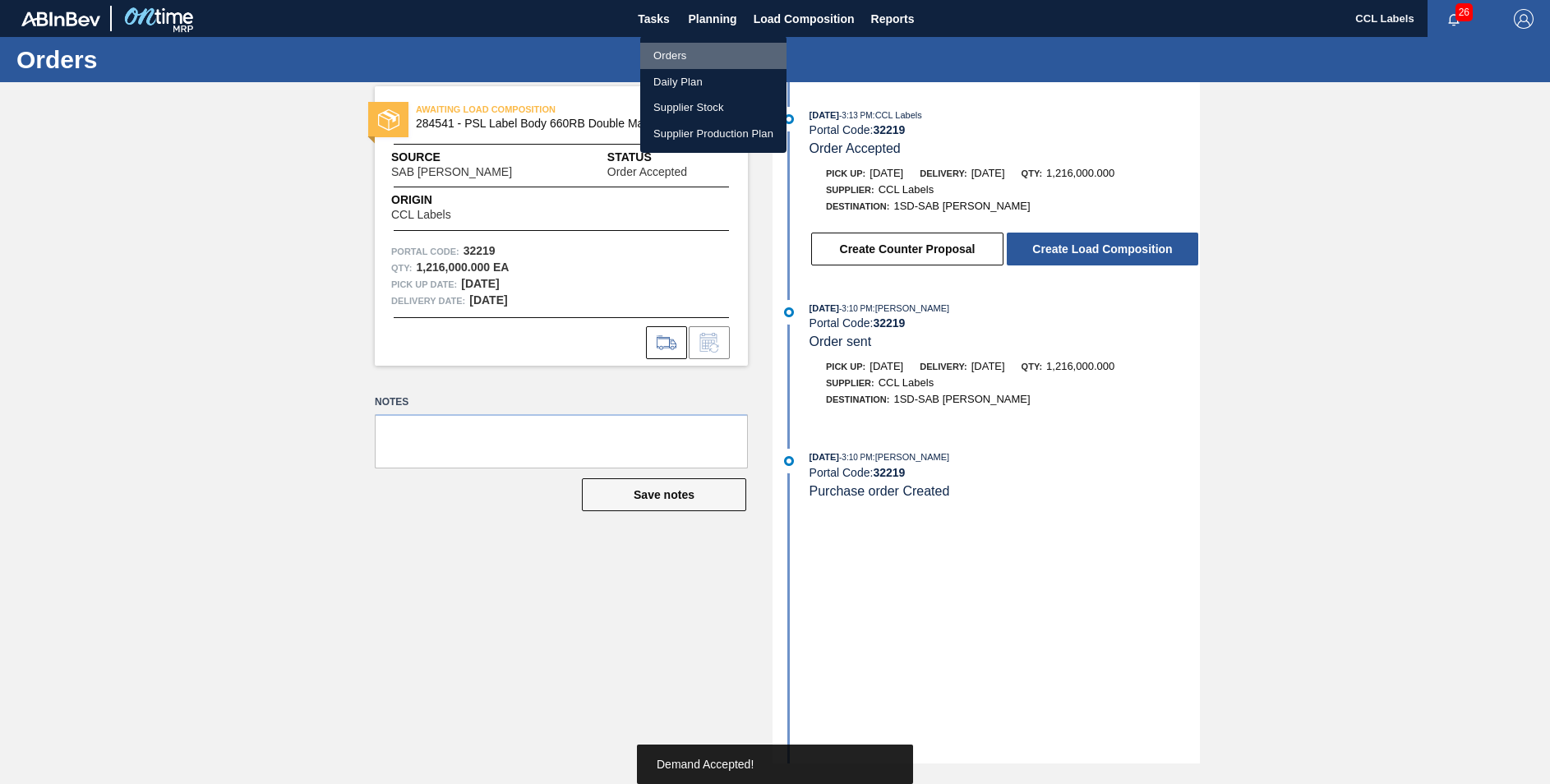
click at [670, 60] on li "Orders" at bounding box center [713, 56] width 146 height 26
click at [675, 55] on li "Orders" at bounding box center [713, 56] width 146 height 26
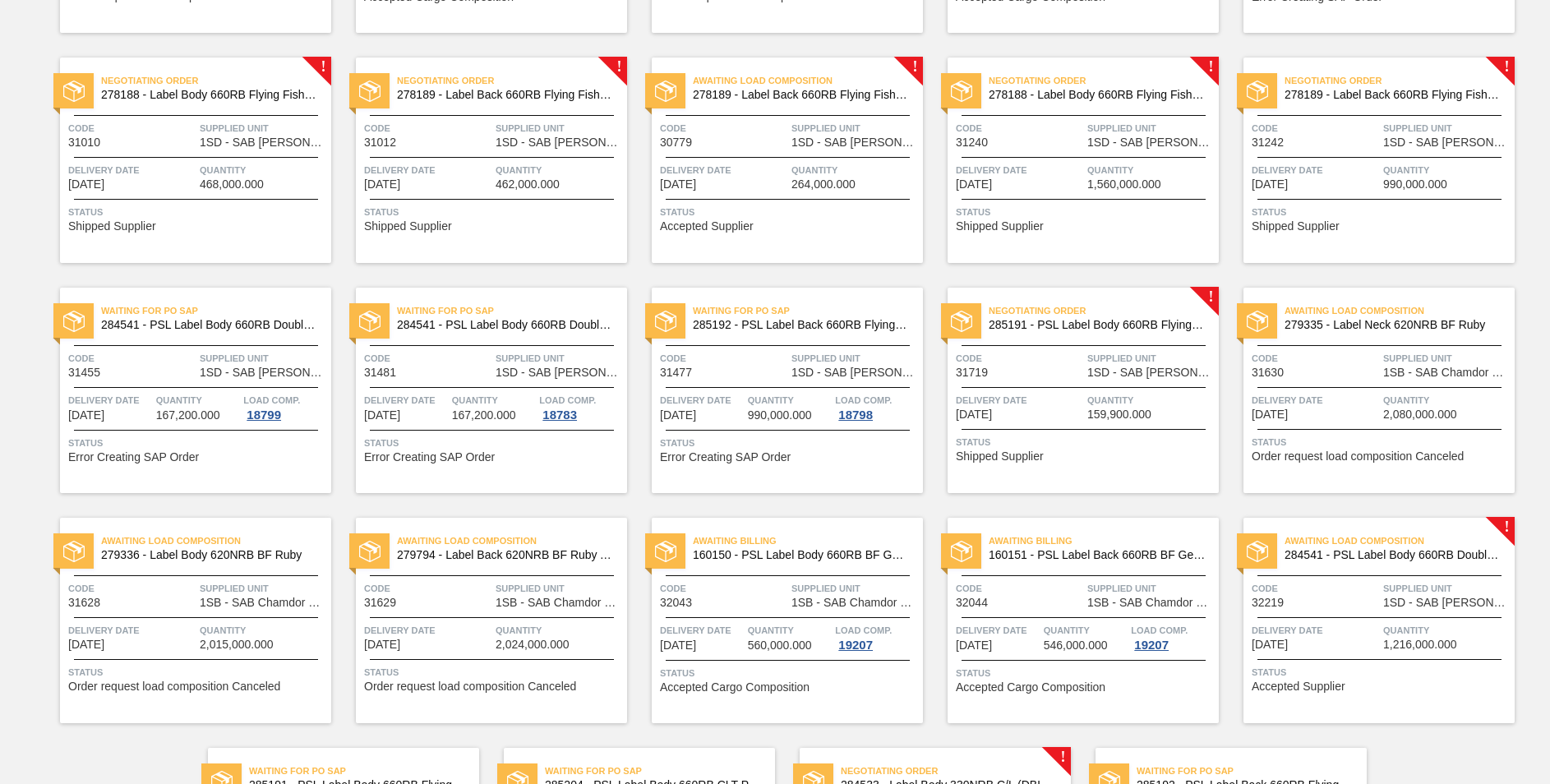
scroll to position [779, 0]
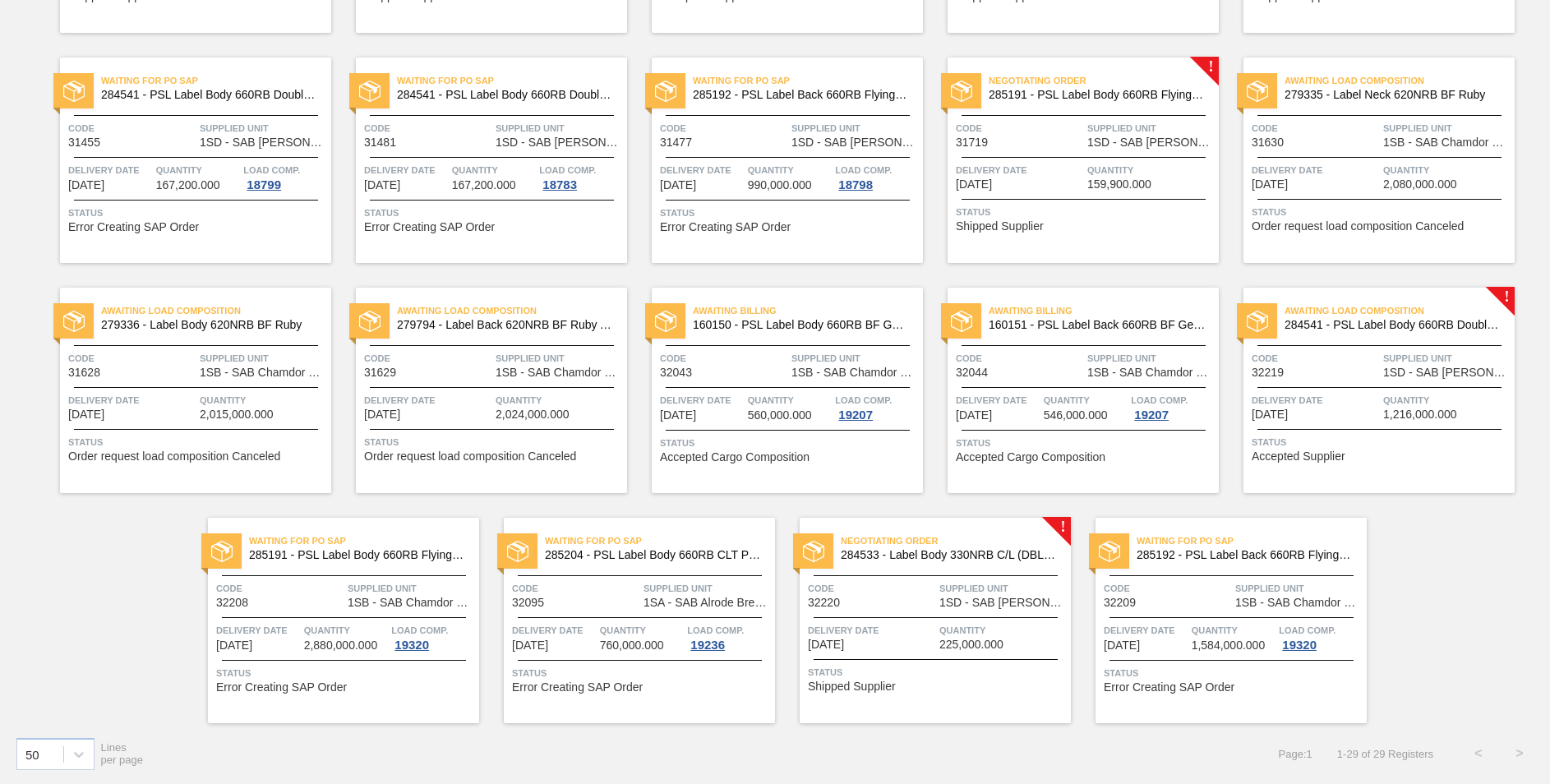
click at [929, 545] on span "Negotiating Order" at bounding box center [956, 540] width 230 height 16
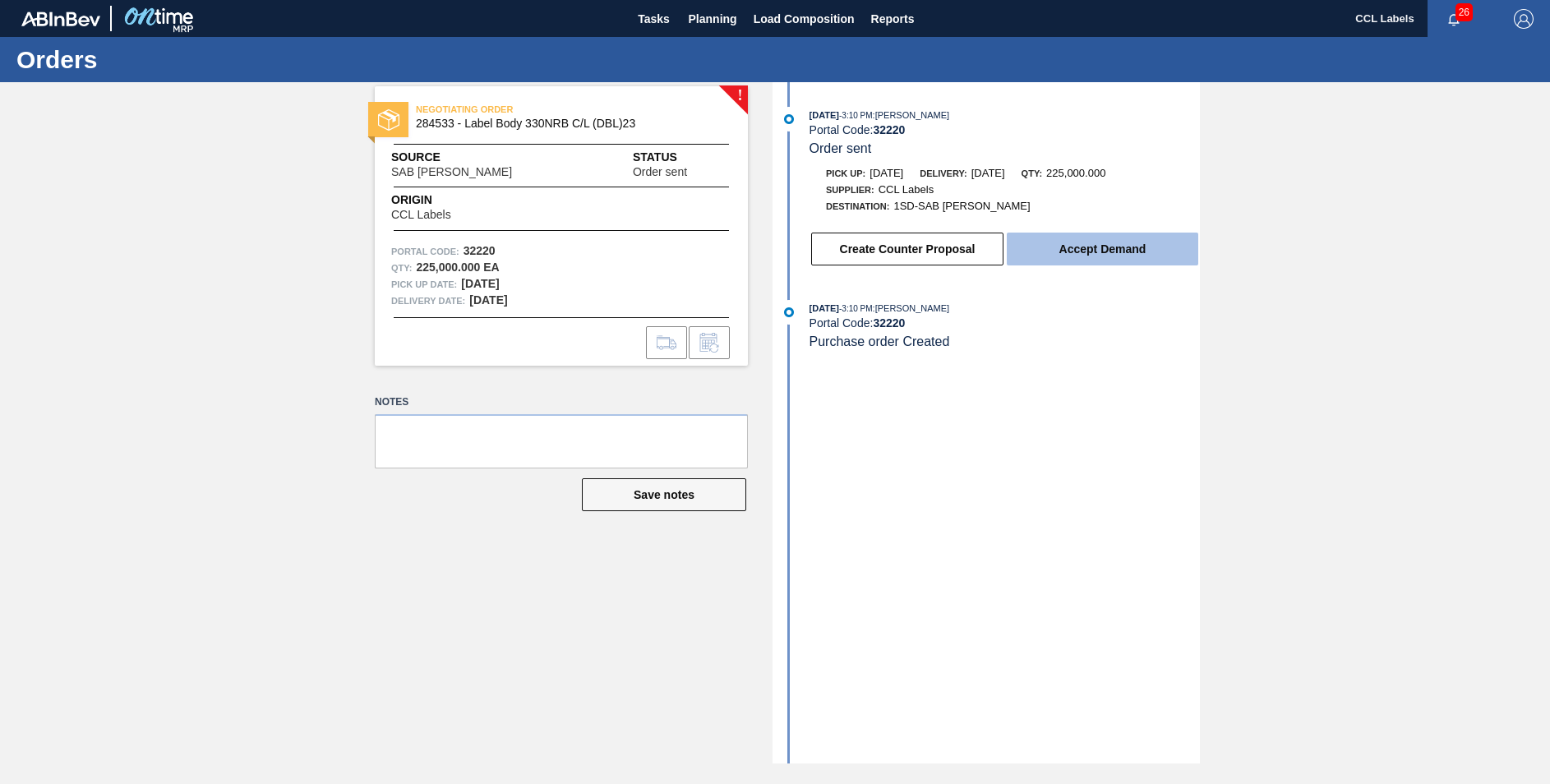
click at [1099, 244] on button "Accept Demand" at bounding box center [1102, 249] width 192 height 33
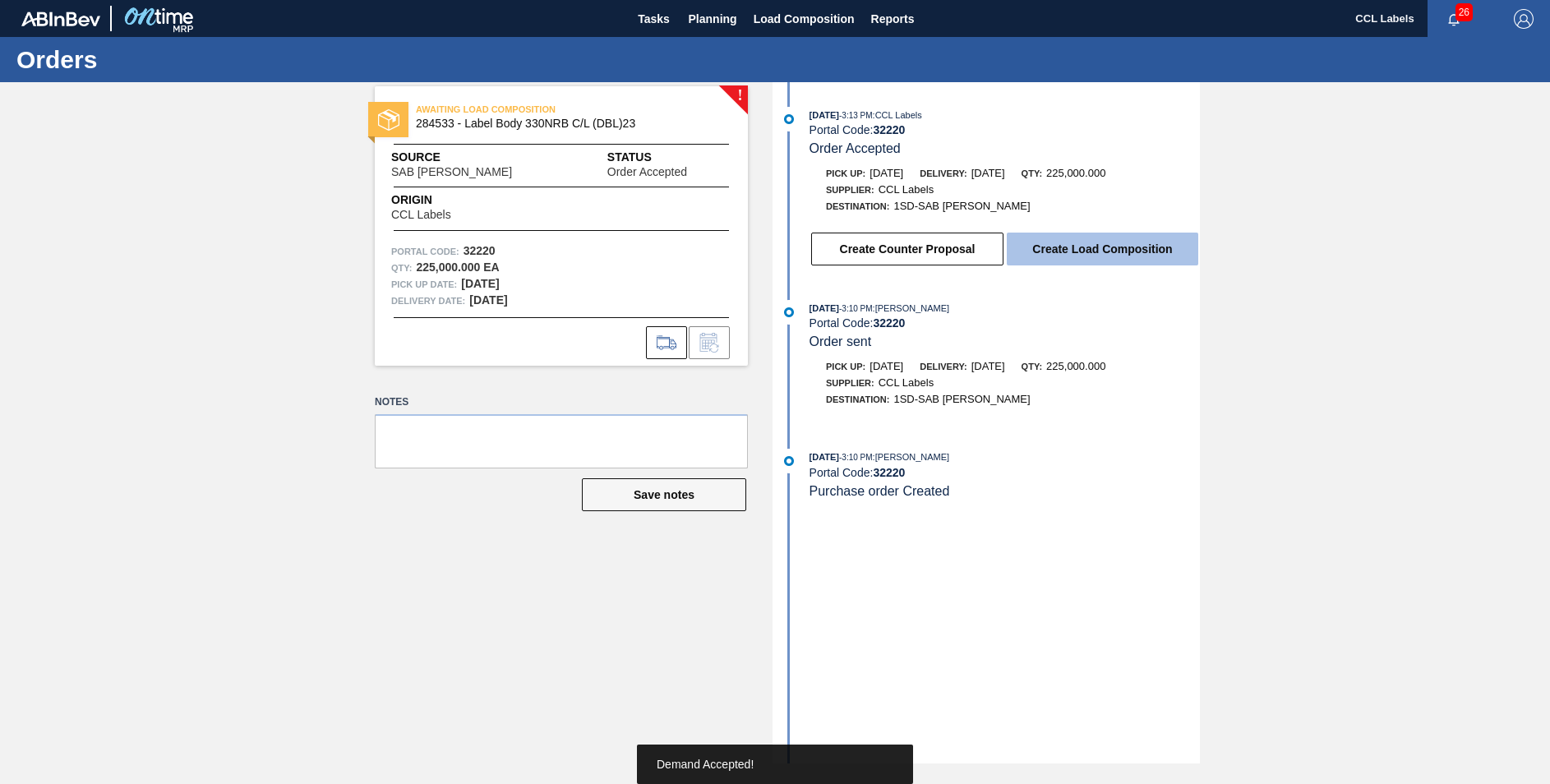
click at [1098, 254] on button "Create Load Composition" at bounding box center [1102, 249] width 192 height 33
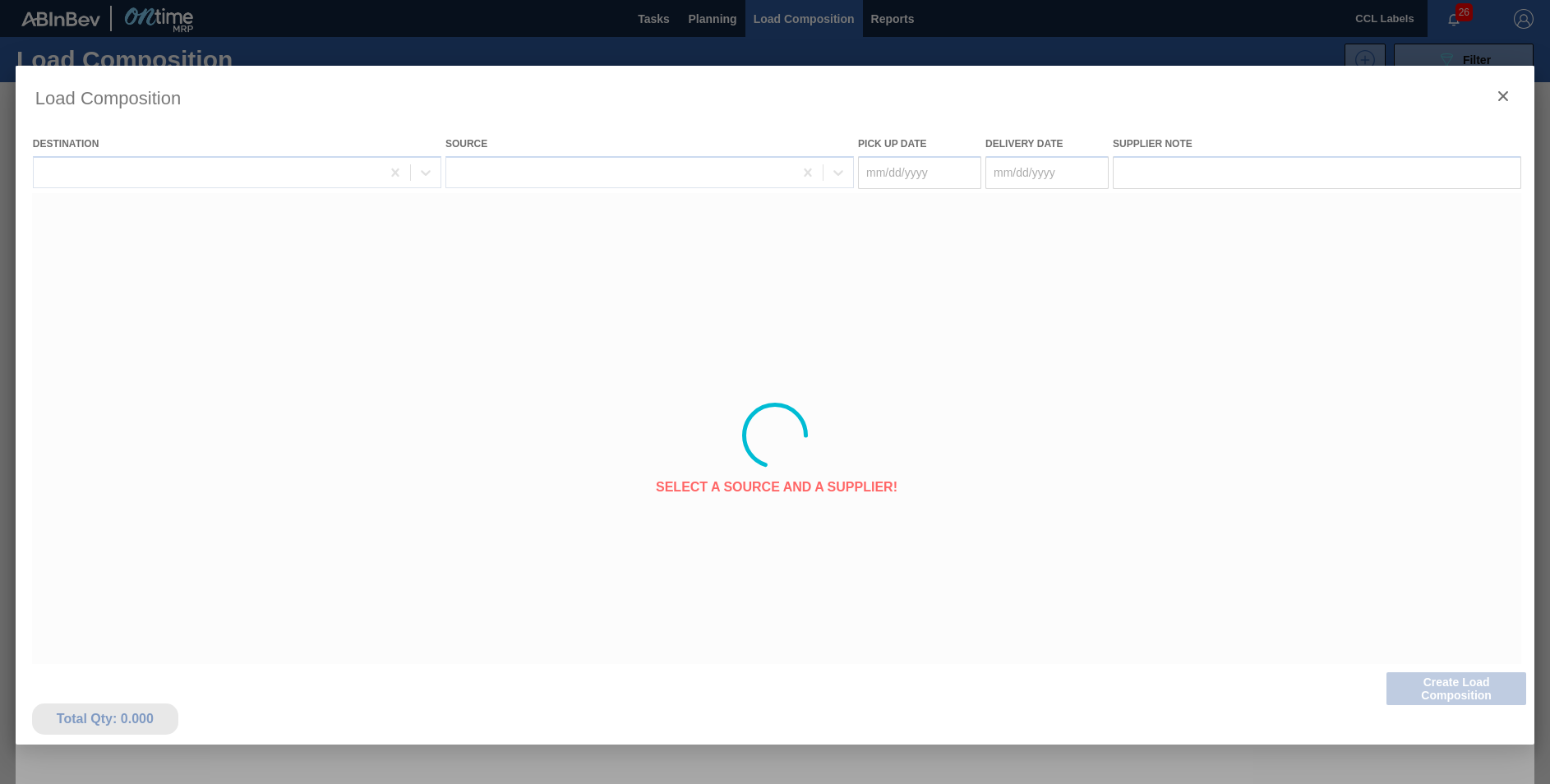
type Date "[DATE]"
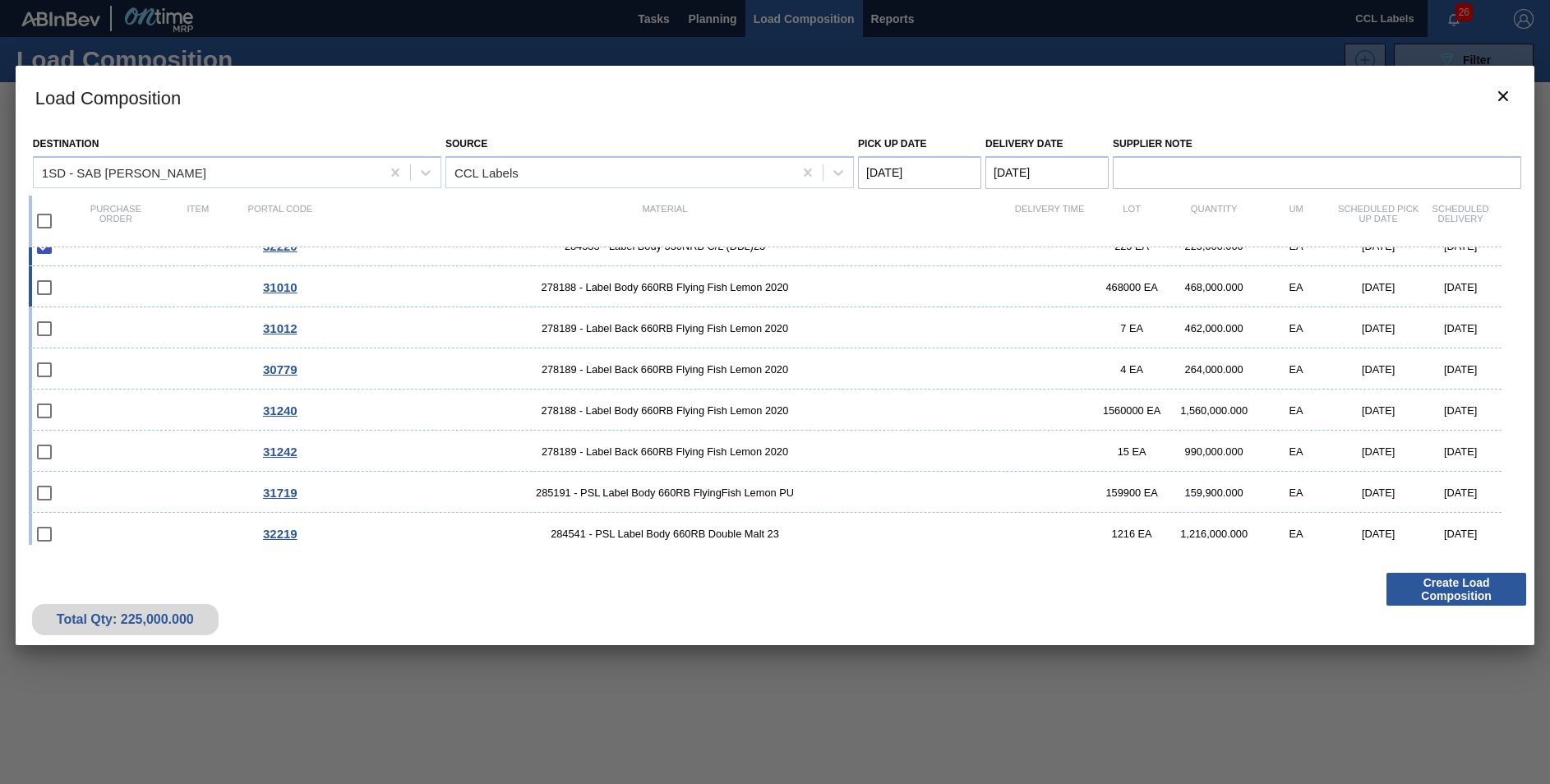
scroll to position [30, 0]
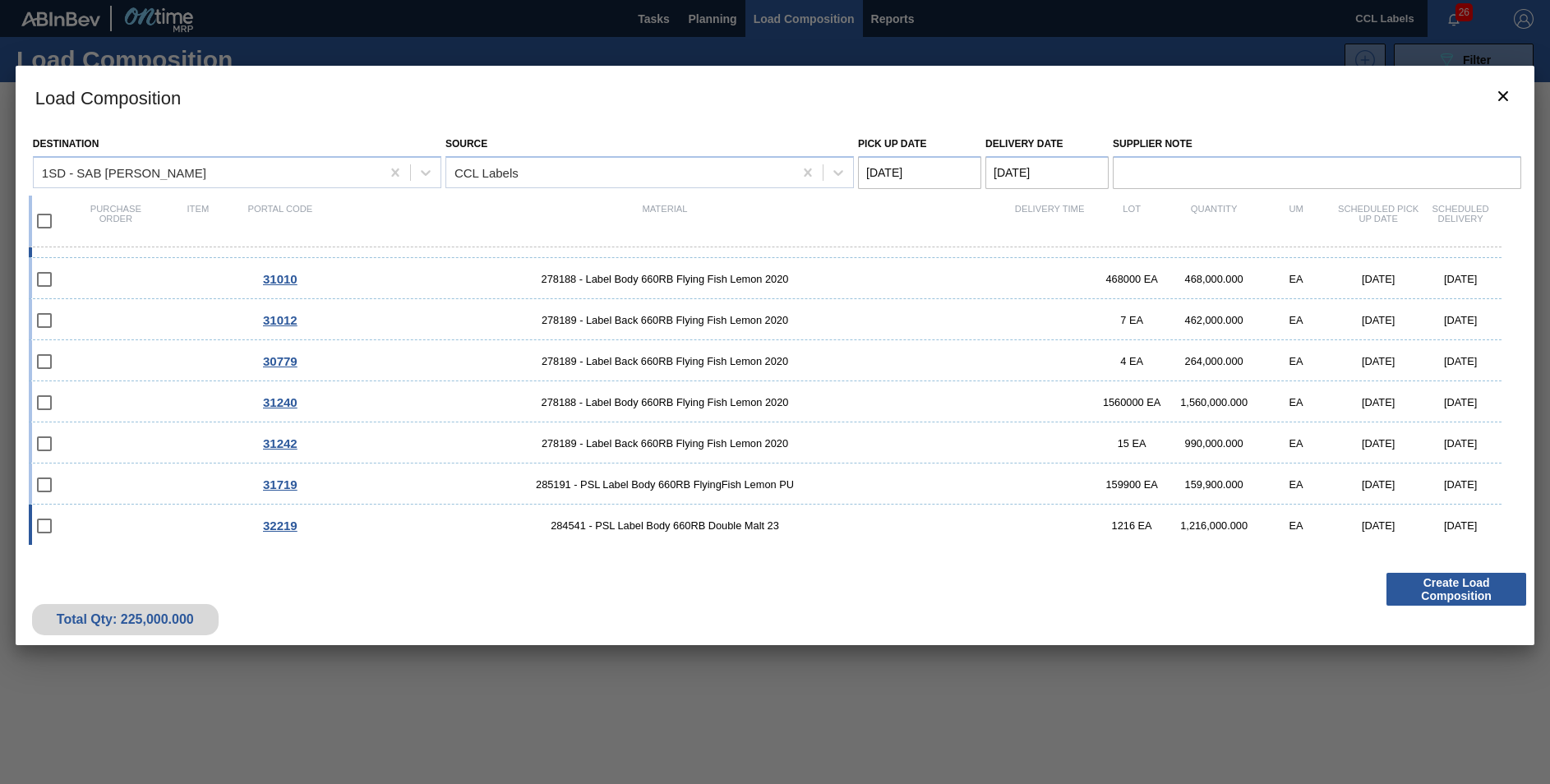
drag, startPoint x: 677, startPoint y: 524, endPoint x: 717, endPoint y: 525, distance: 40.0
click at [678, 524] on span "284541 - PSL Label Body 660RB Double Malt 23" at bounding box center [665, 525] width 687 height 12
checkbox input "true"
click at [883, 171] on Date "Pick up Date" at bounding box center [920, 173] width 123 height 33
drag, startPoint x: 871, startPoint y: 218, endPoint x: 875, endPoint y: 244, distance: 26.3
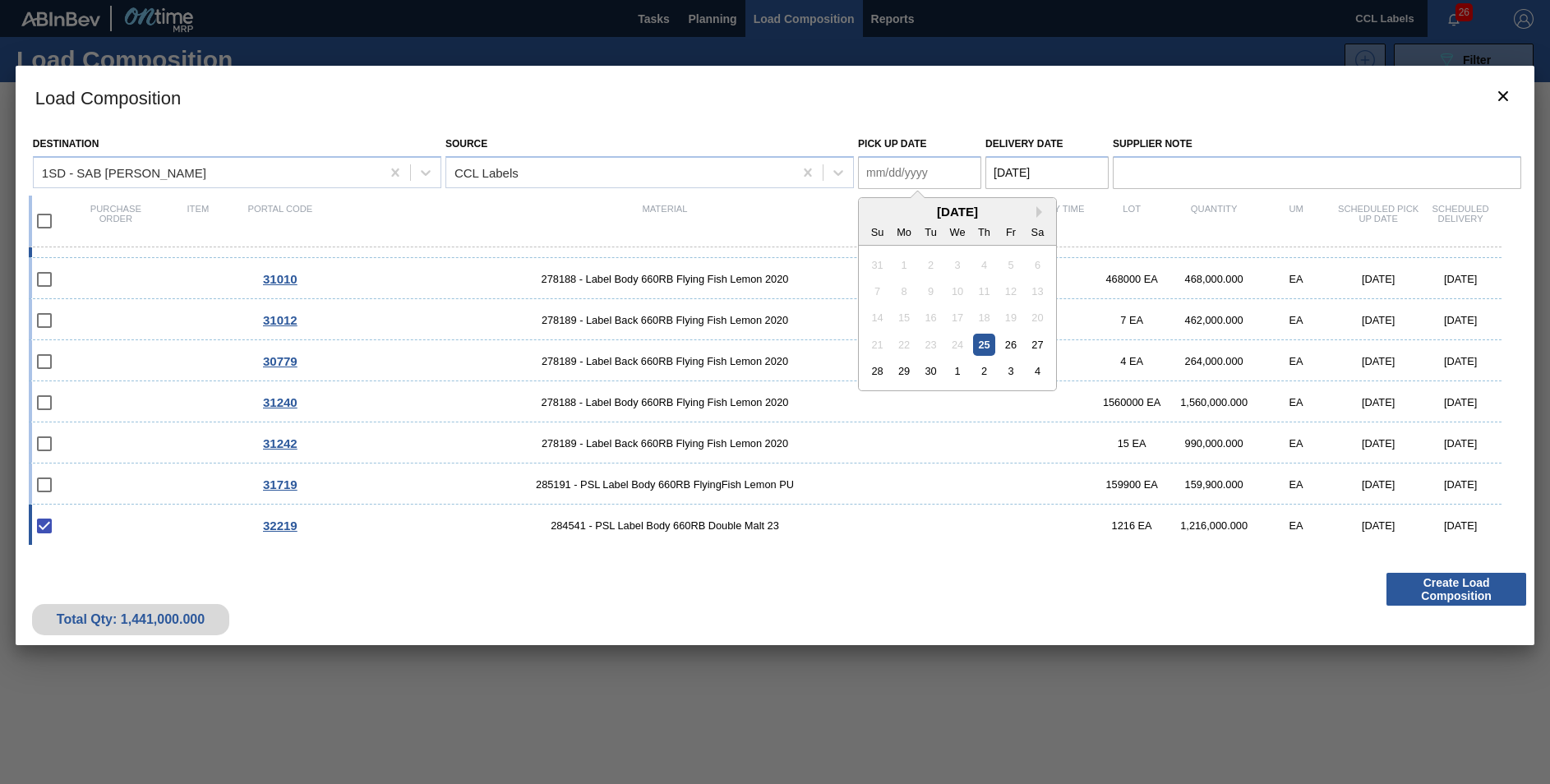
click at [871, 218] on div "[DATE]" at bounding box center [958, 211] width 197 height 14
click at [1019, 341] on div "26" at bounding box center [1010, 345] width 22 height 22
type Date "[DATE]"
click at [1025, 171] on Date "[DATE]" at bounding box center [1047, 173] width 123 height 33
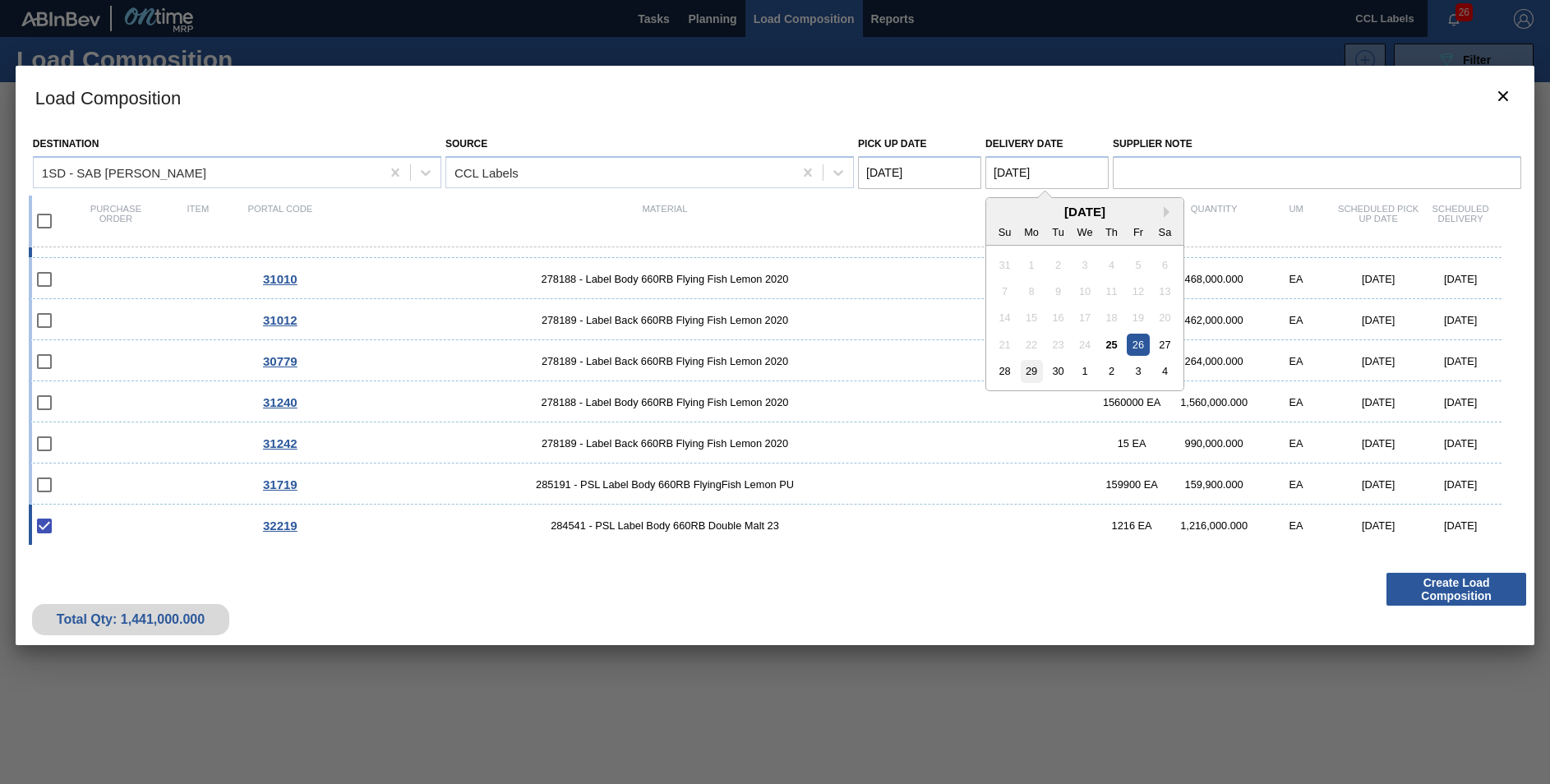
click at [1026, 373] on div "29" at bounding box center [1032, 370] width 22 height 22
type Date "09/29/2025"
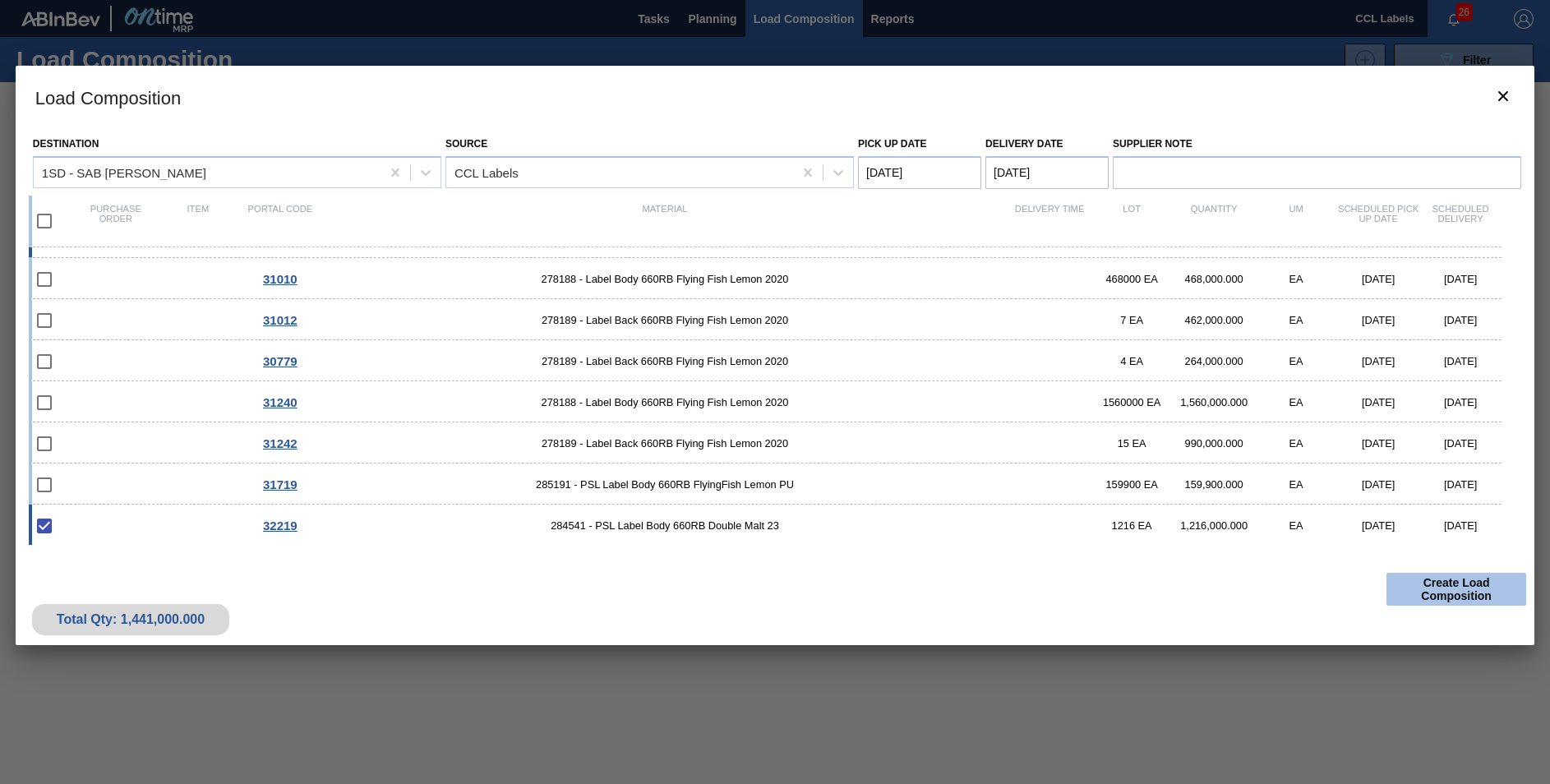
click at [1487, 587] on button "Create Load Composition" at bounding box center [1456, 589] width 140 height 33
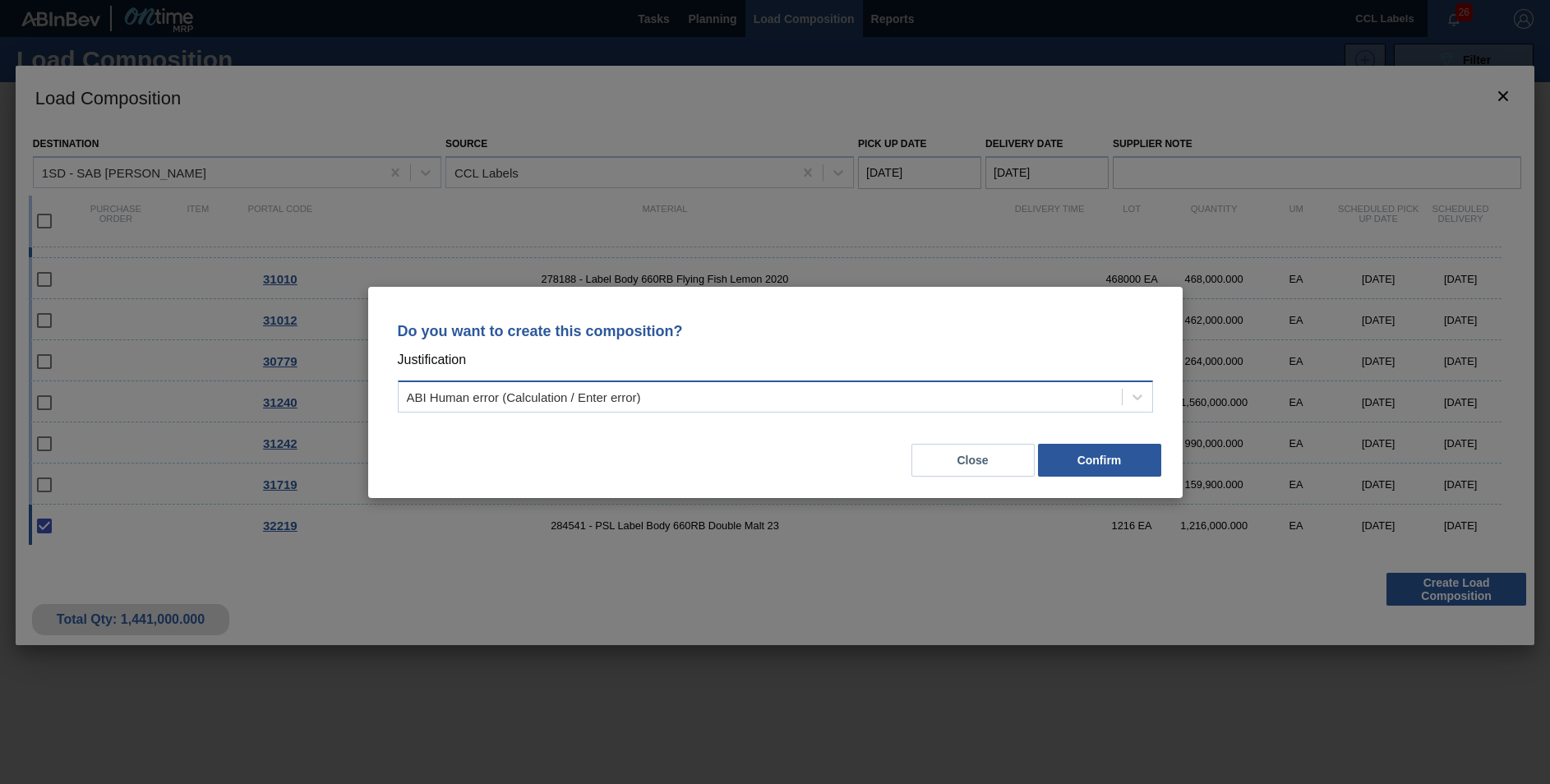
click at [442, 392] on div "ABI Human error (Calculation / Enter error)" at bounding box center [523, 396] width 234 height 14
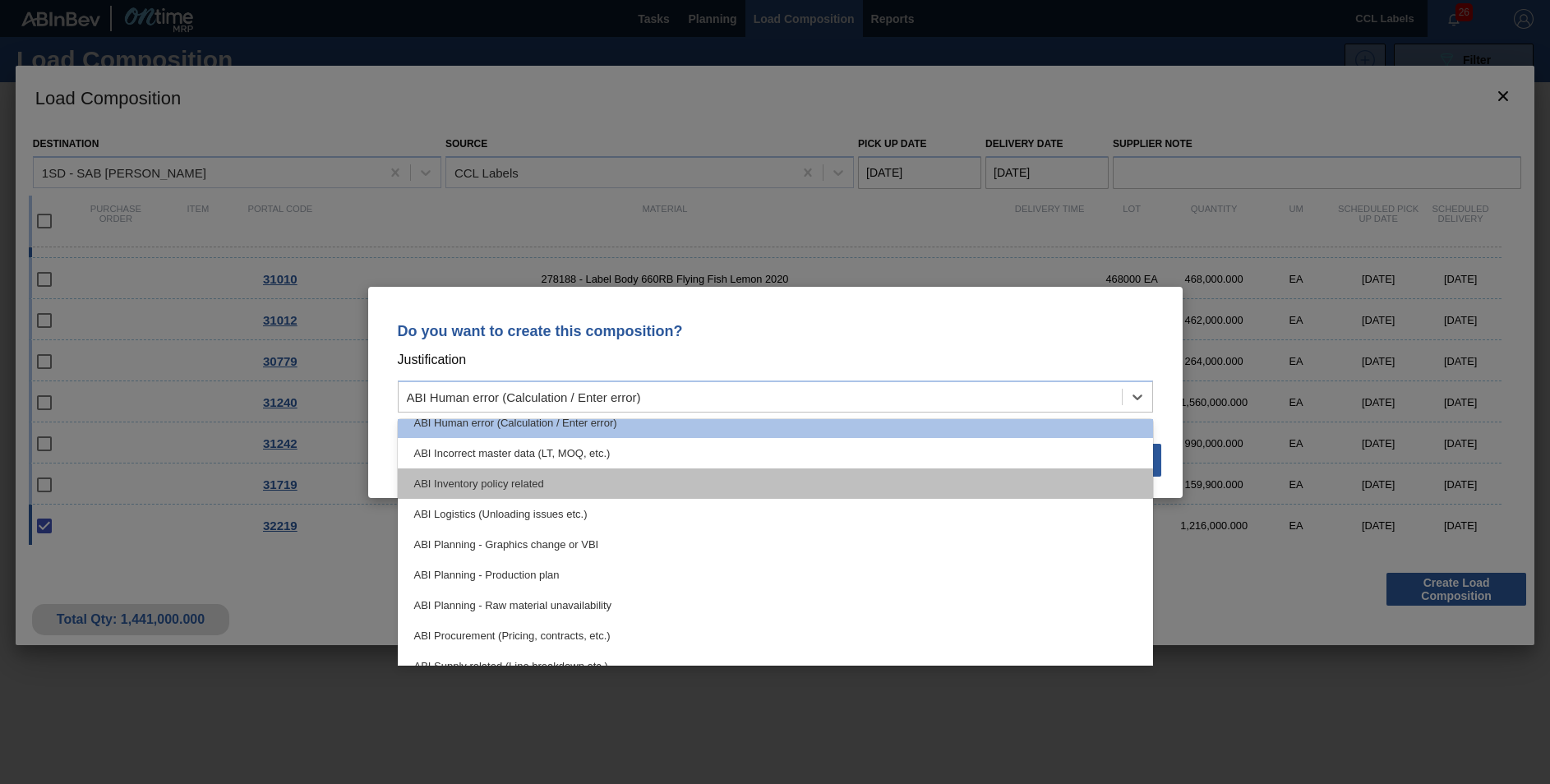
scroll to position [0, 0]
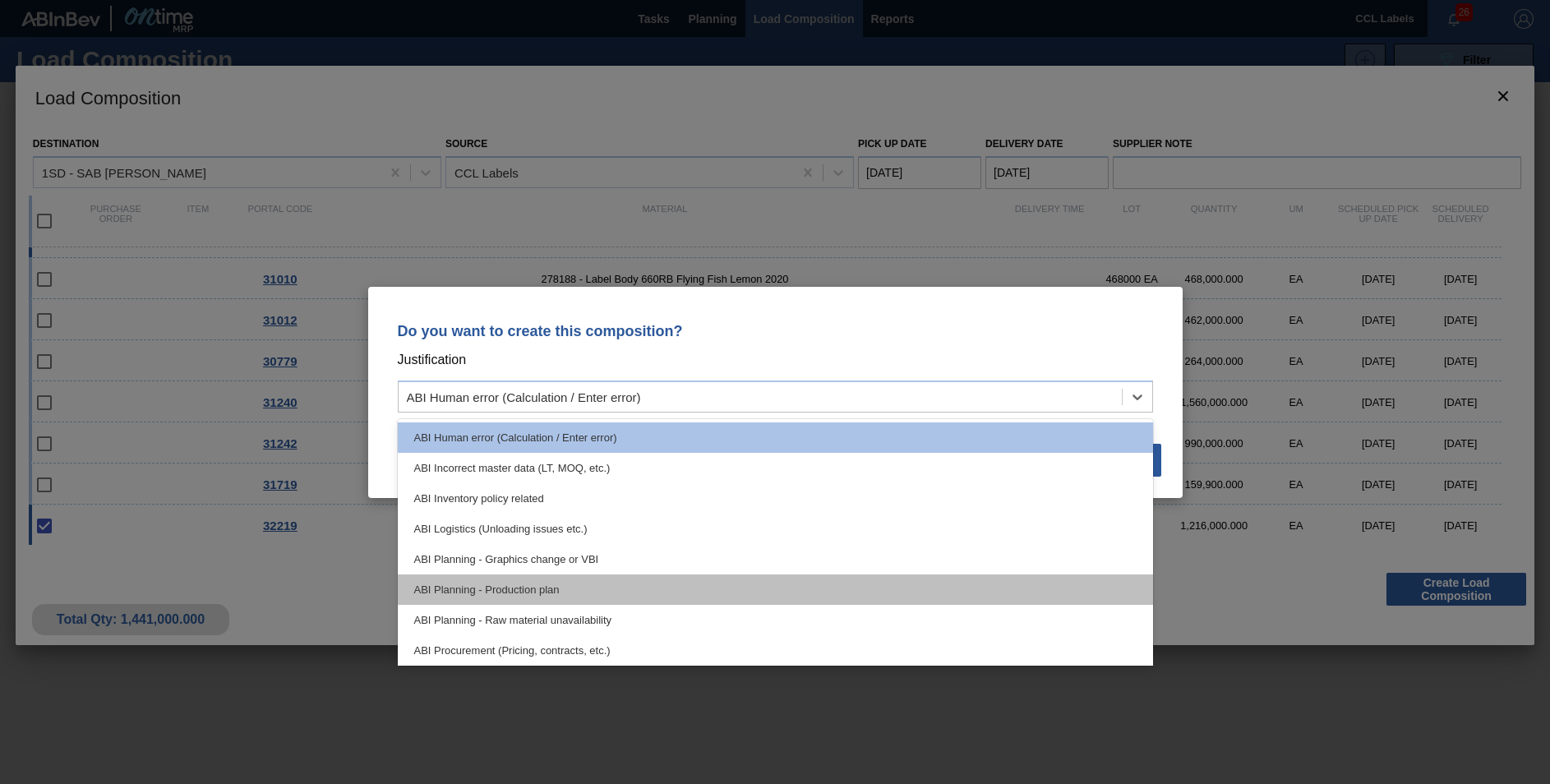
click at [563, 581] on div "ABI Planning - Production plan" at bounding box center [775, 589] width 755 height 30
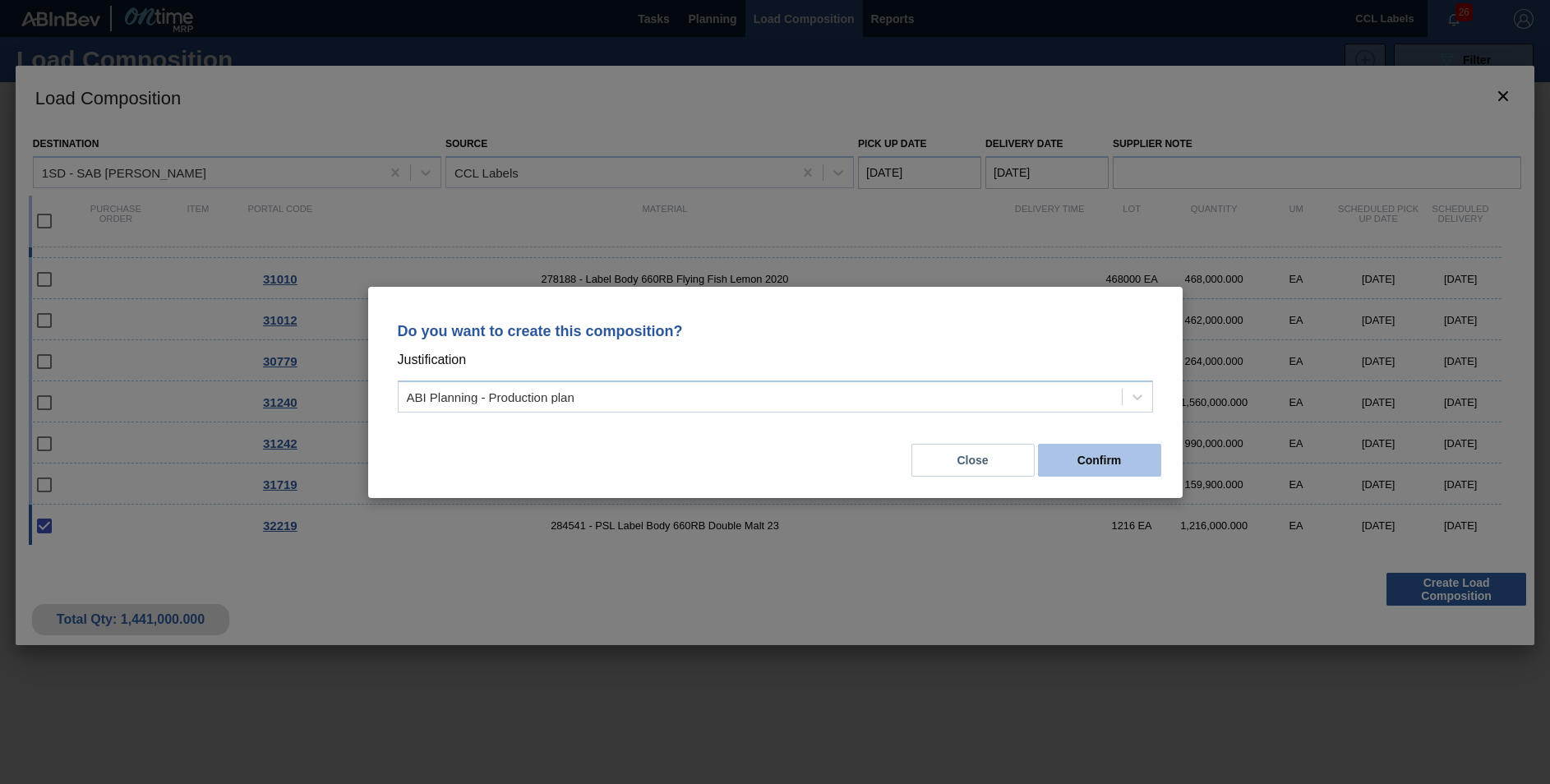
click at [1113, 466] on button "Confirm" at bounding box center [1100, 460] width 123 height 33
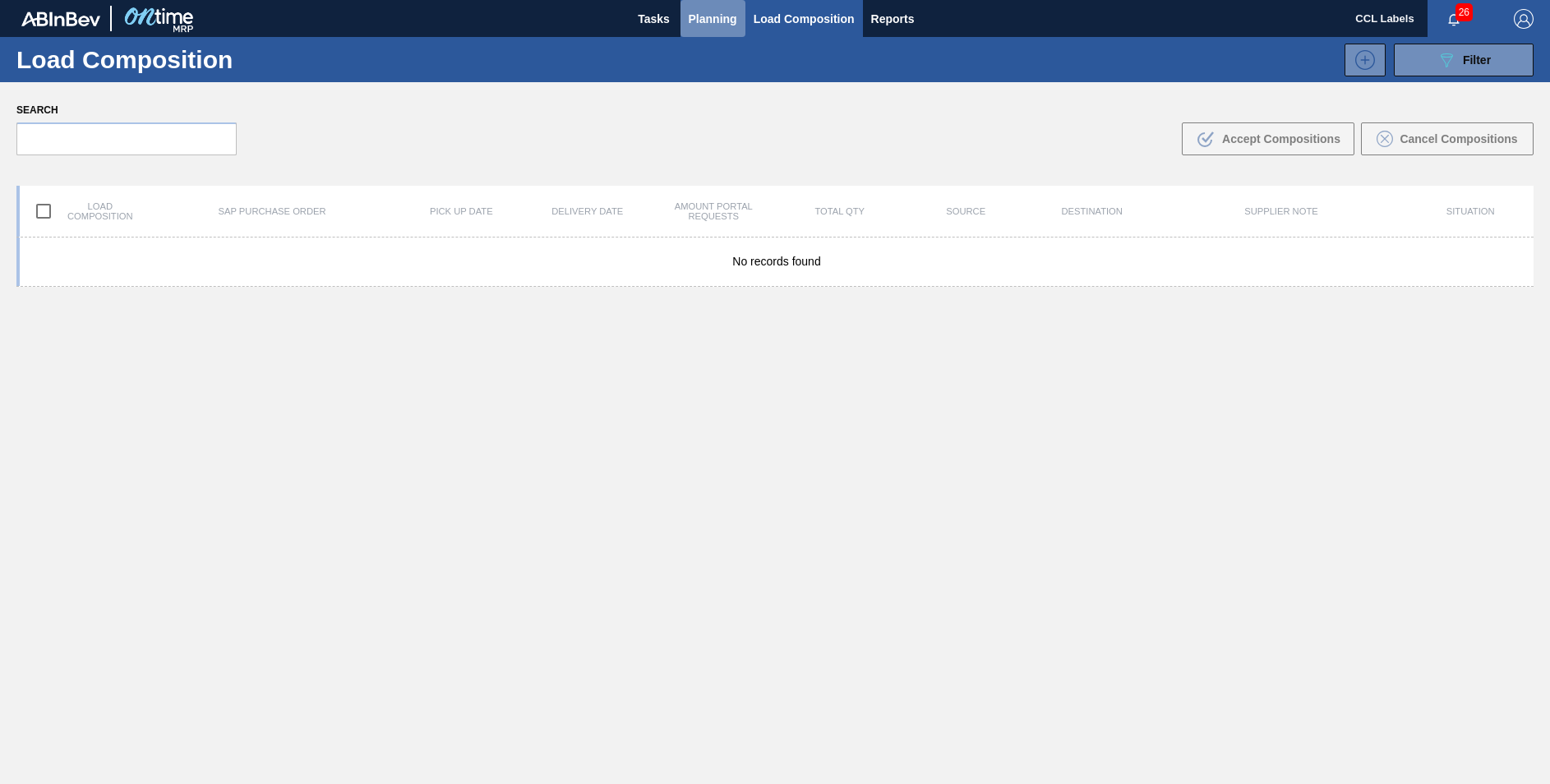
click at [707, 18] on span "Planning" at bounding box center [712, 19] width 49 height 20
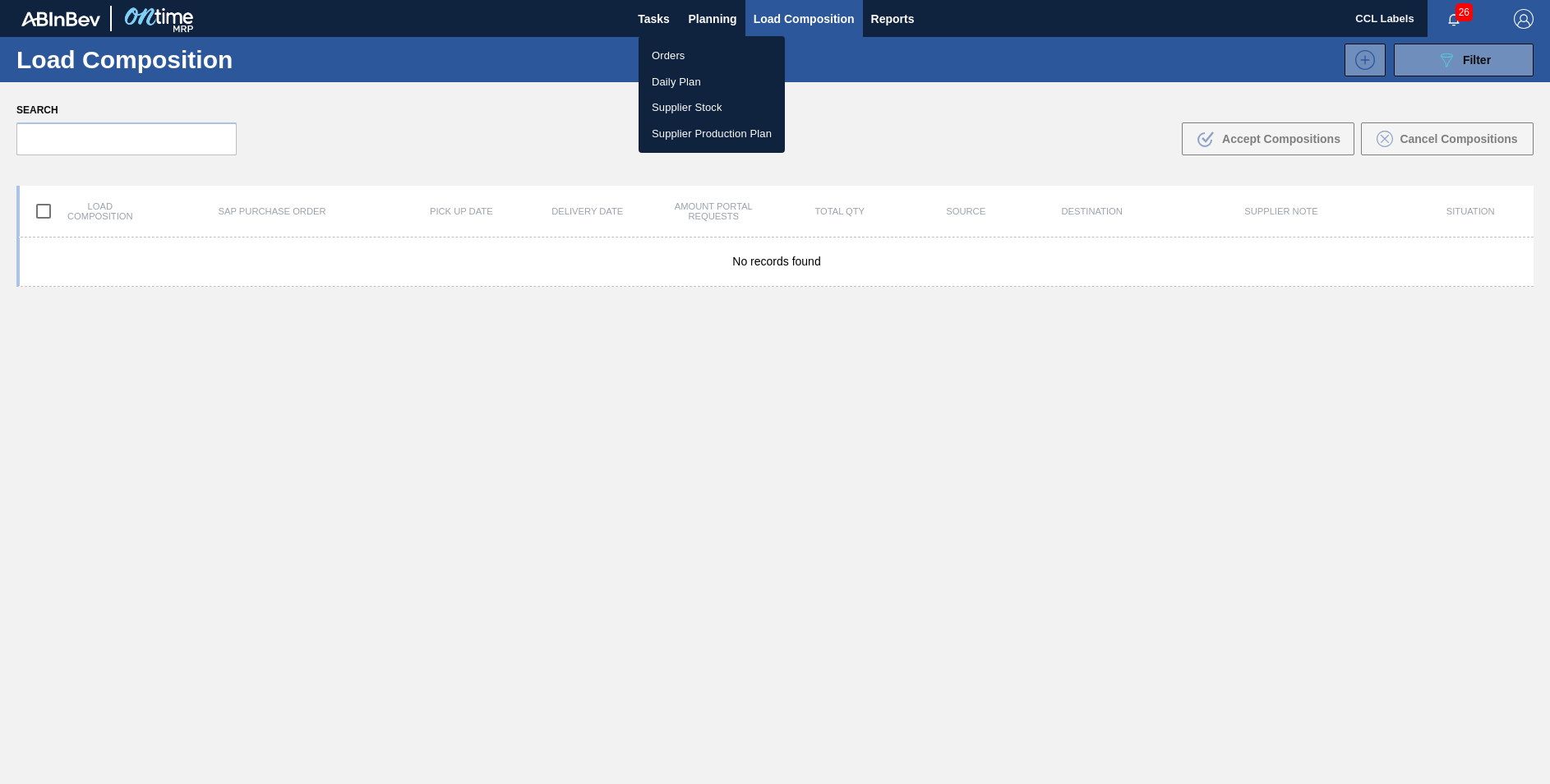
click at [708, 16] on div at bounding box center [775, 392] width 1550 height 784
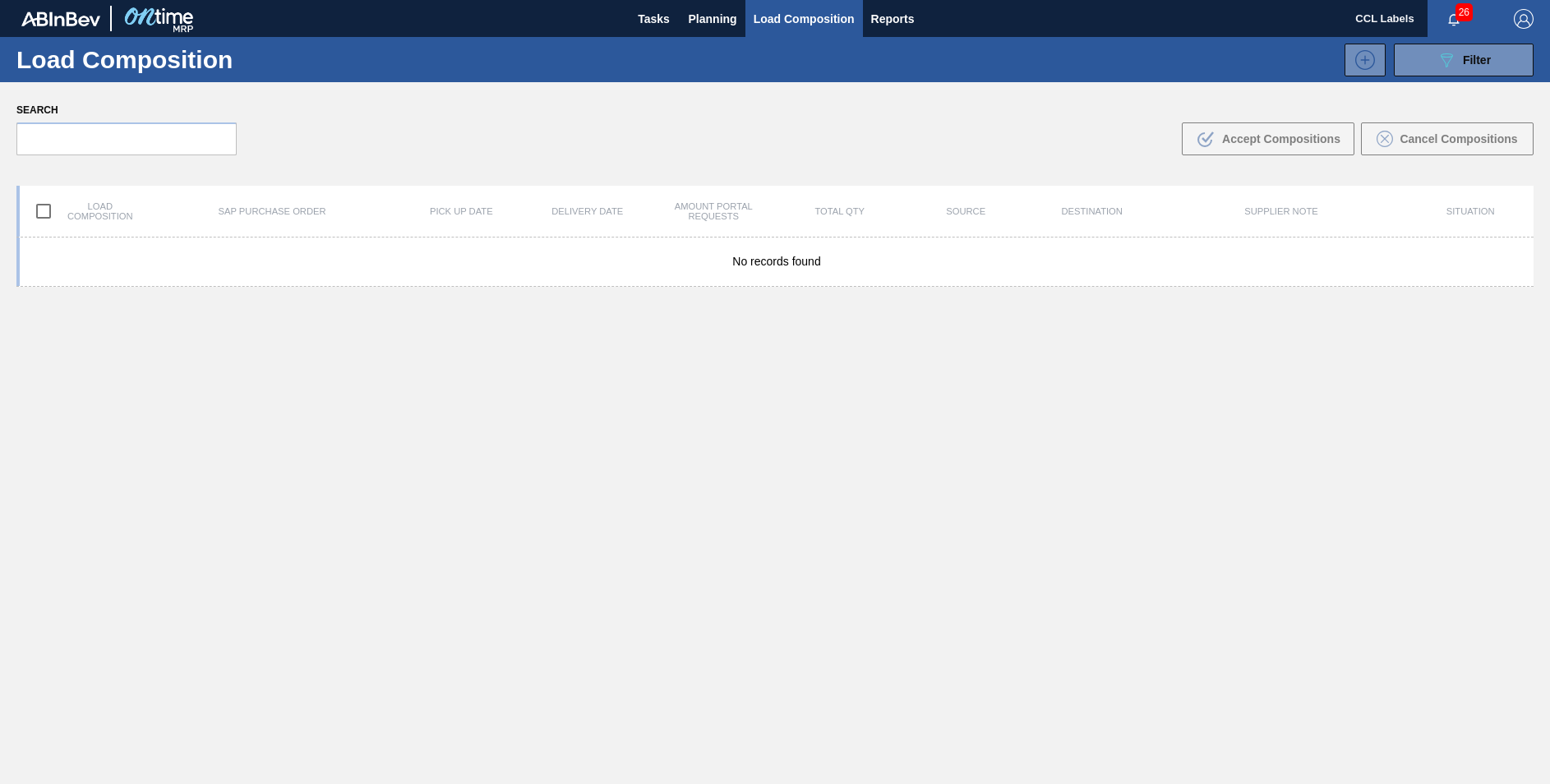
drag, startPoint x: 709, startPoint y: 16, endPoint x: 703, endPoint y: 45, distance: 29.6
click at [710, 16] on span "Planning" at bounding box center [712, 19] width 49 height 20
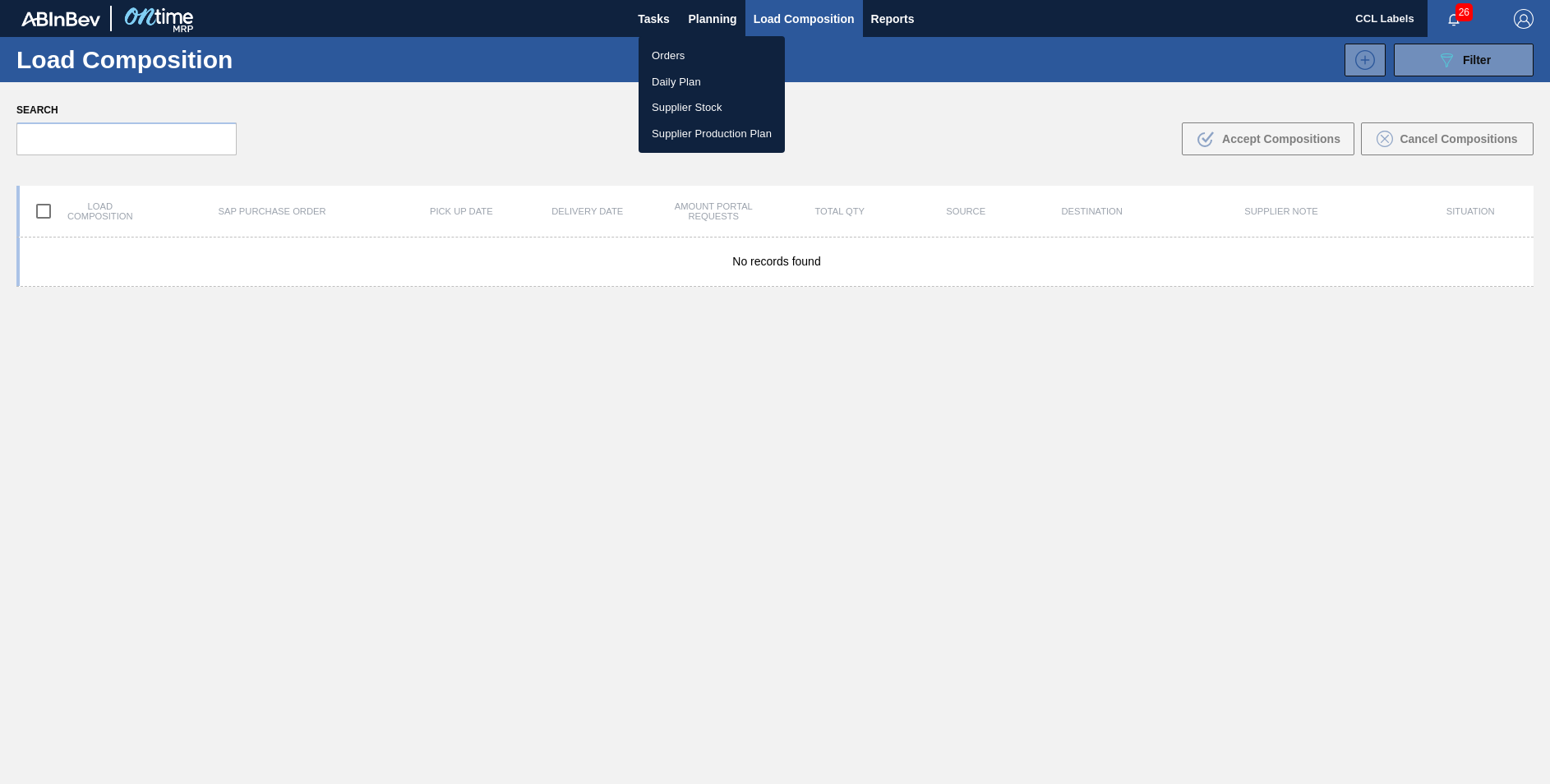
click at [677, 53] on li "Orders" at bounding box center [712, 56] width 146 height 26
